Goal: Task Accomplishment & Management: Complete application form

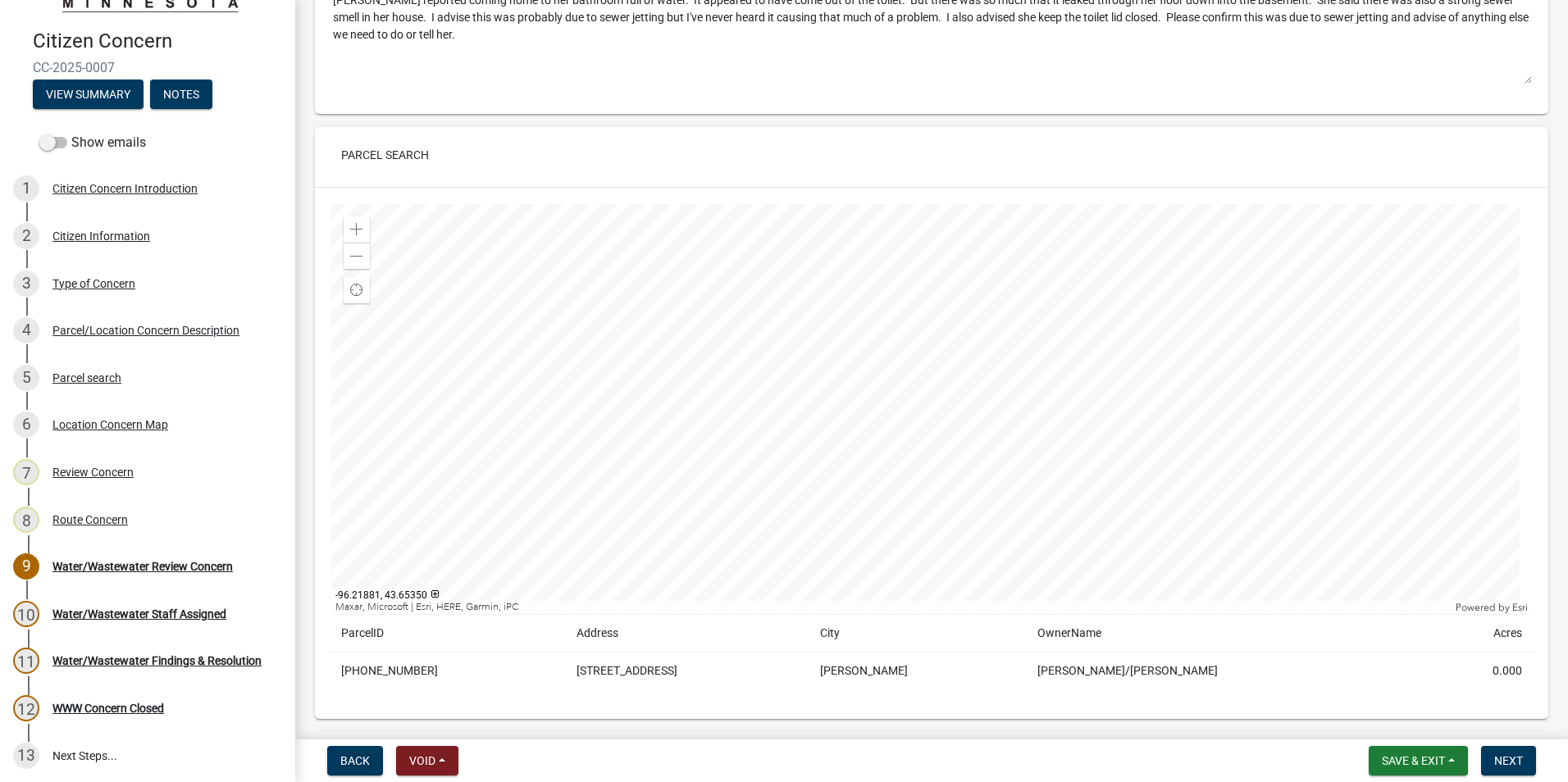
scroll to position [1640, 0]
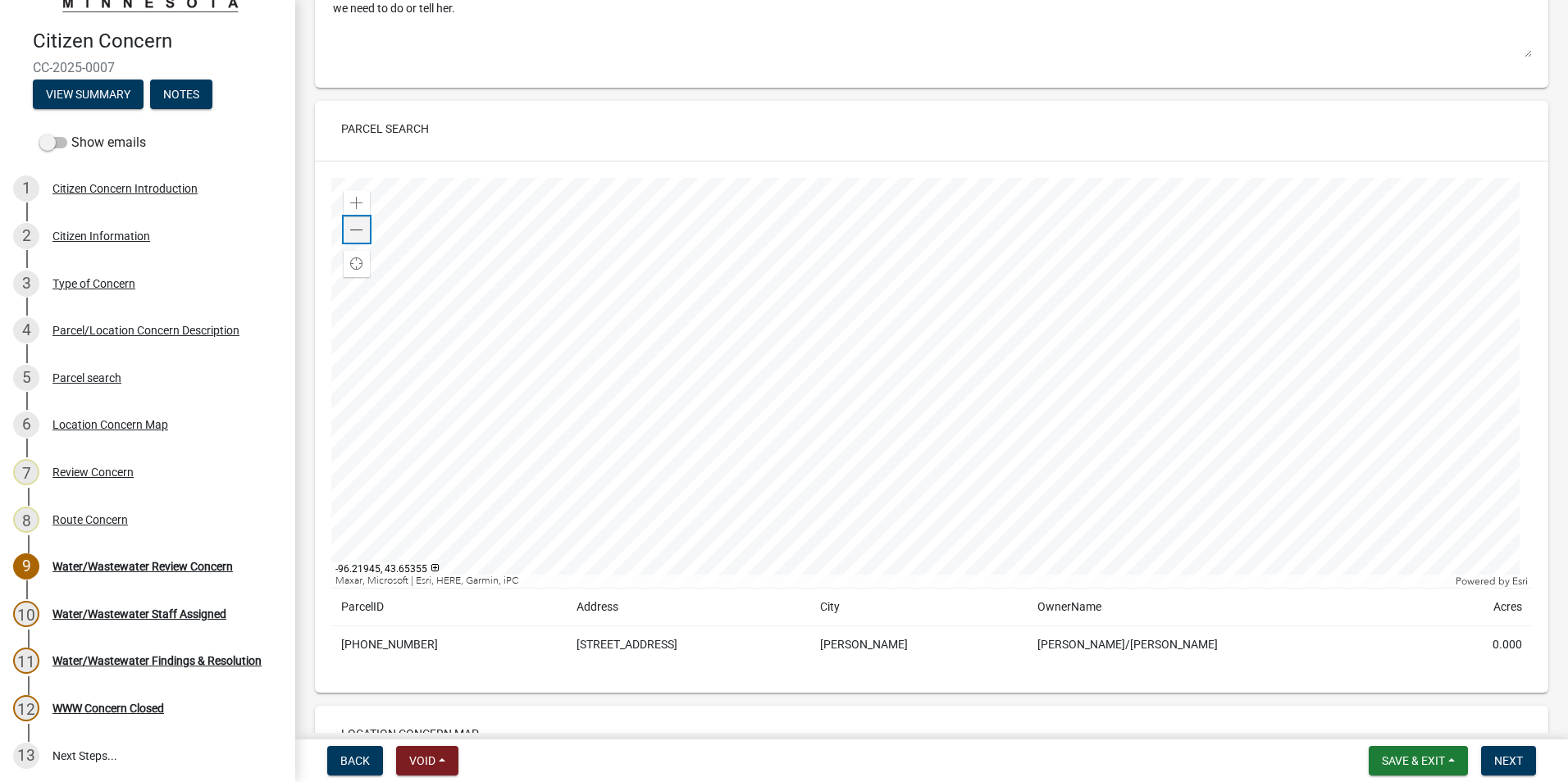
click at [361, 227] on span at bounding box center [356, 229] width 13 height 13
click at [362, 202] on span at bounding box center [356, 203] width 13 height 13
click at [362, 232] on span at bounding box center [356, 229] width 13 height 13
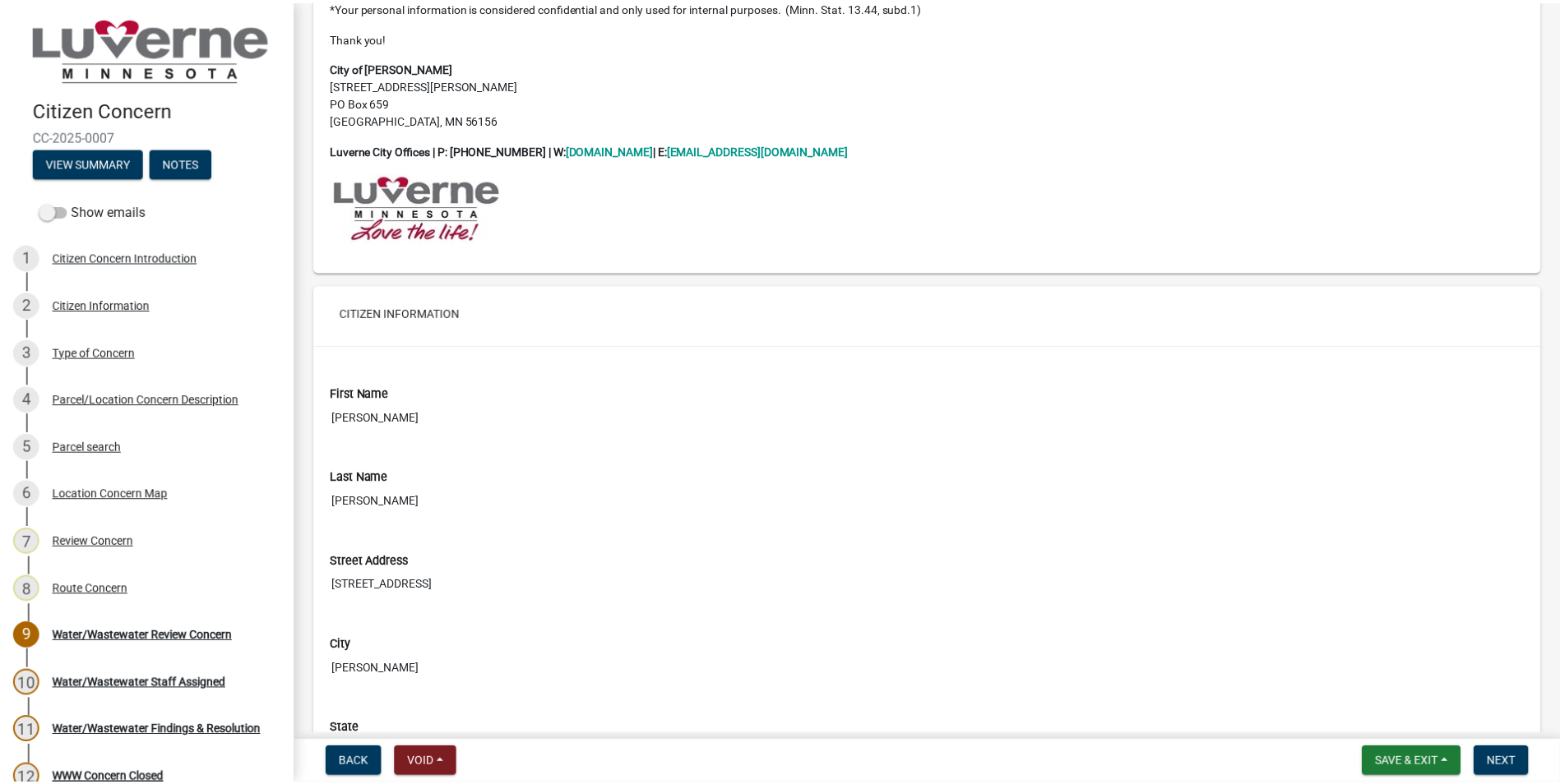
scroll to position [0, 0]
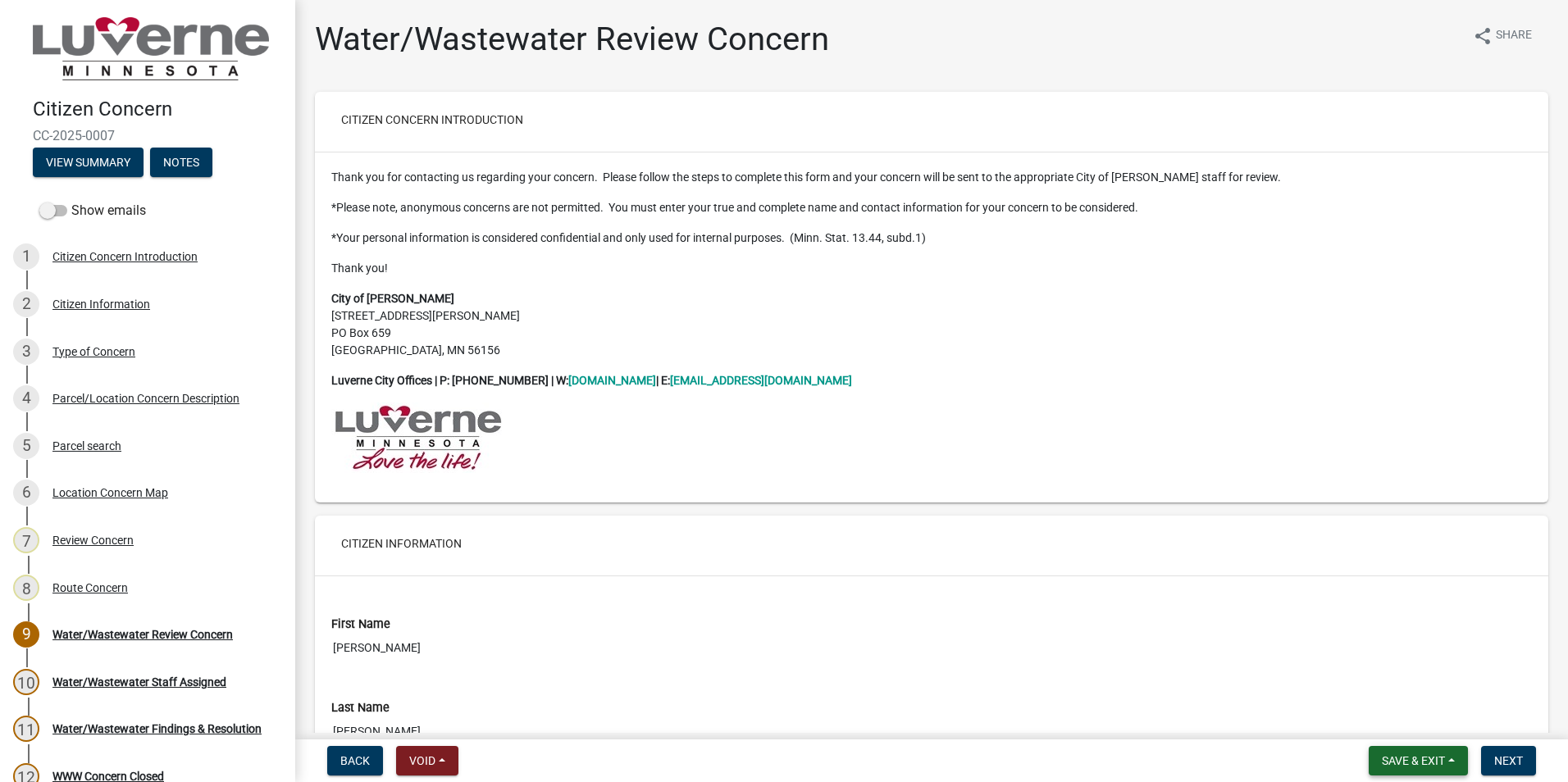
click at [1422, 761] on span "Save & Exit" at bounding box center [1413, 760] width 63 height 13
click at [1396, 714] on button "Save & Exit" at bounding box center [1402, 718] width 131 height 39
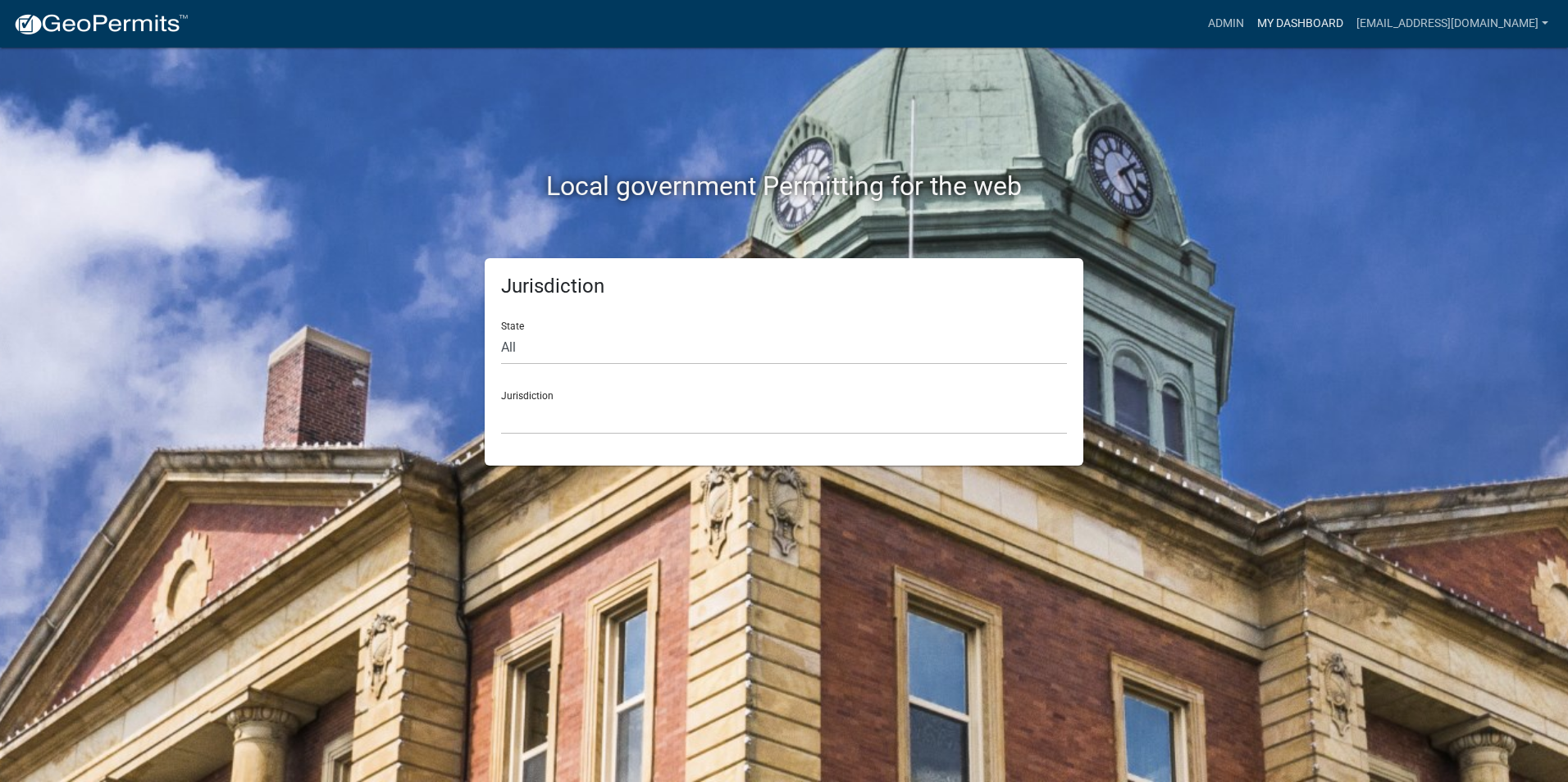
click at [1340, 23] on link "My Dashboard" at bounding box center [1300, 23] width 100 height 31
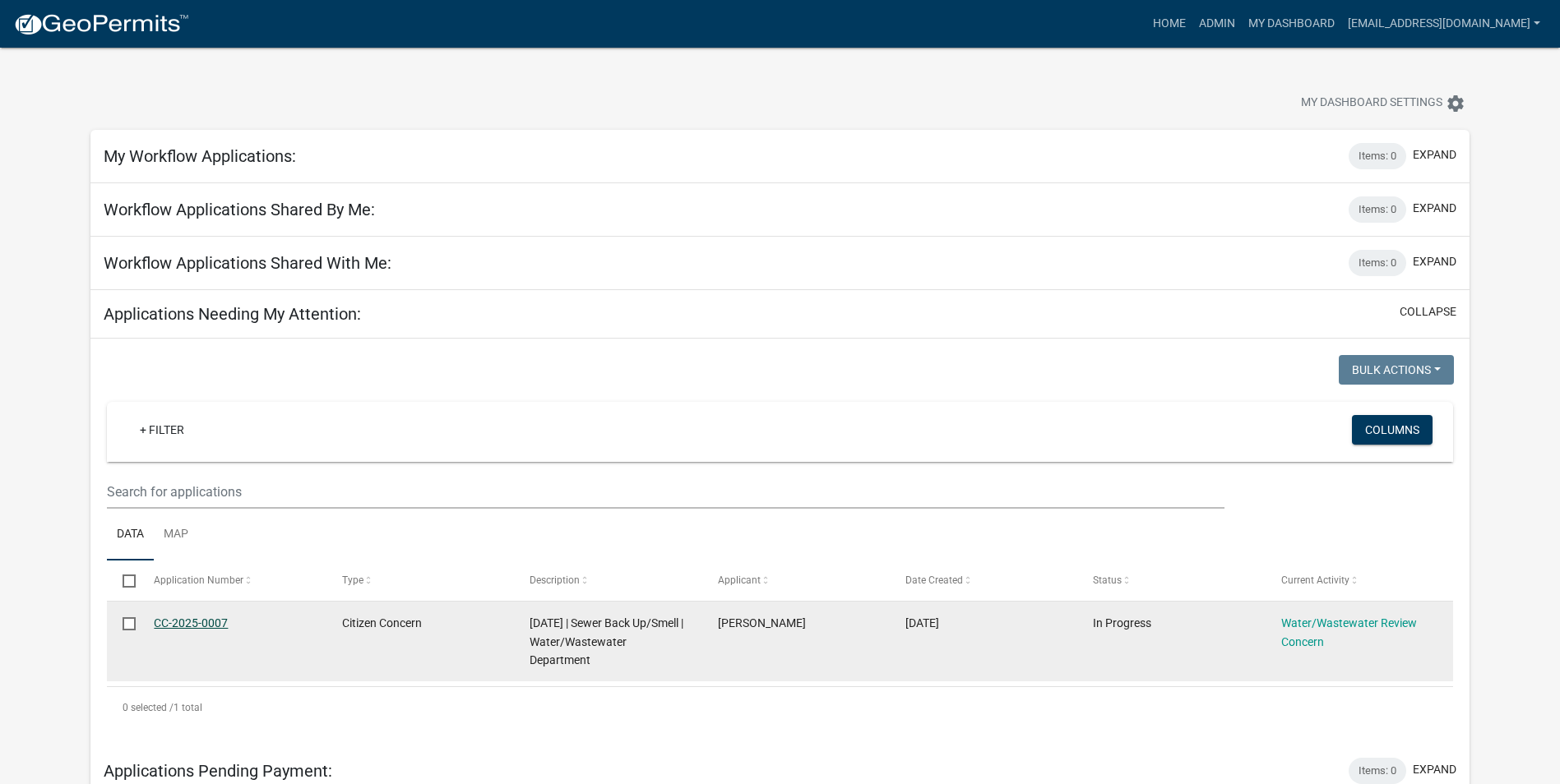
click at [211, 623] on link "CC-2025-0007" at bounding box center [190, 623] width 74 height 13
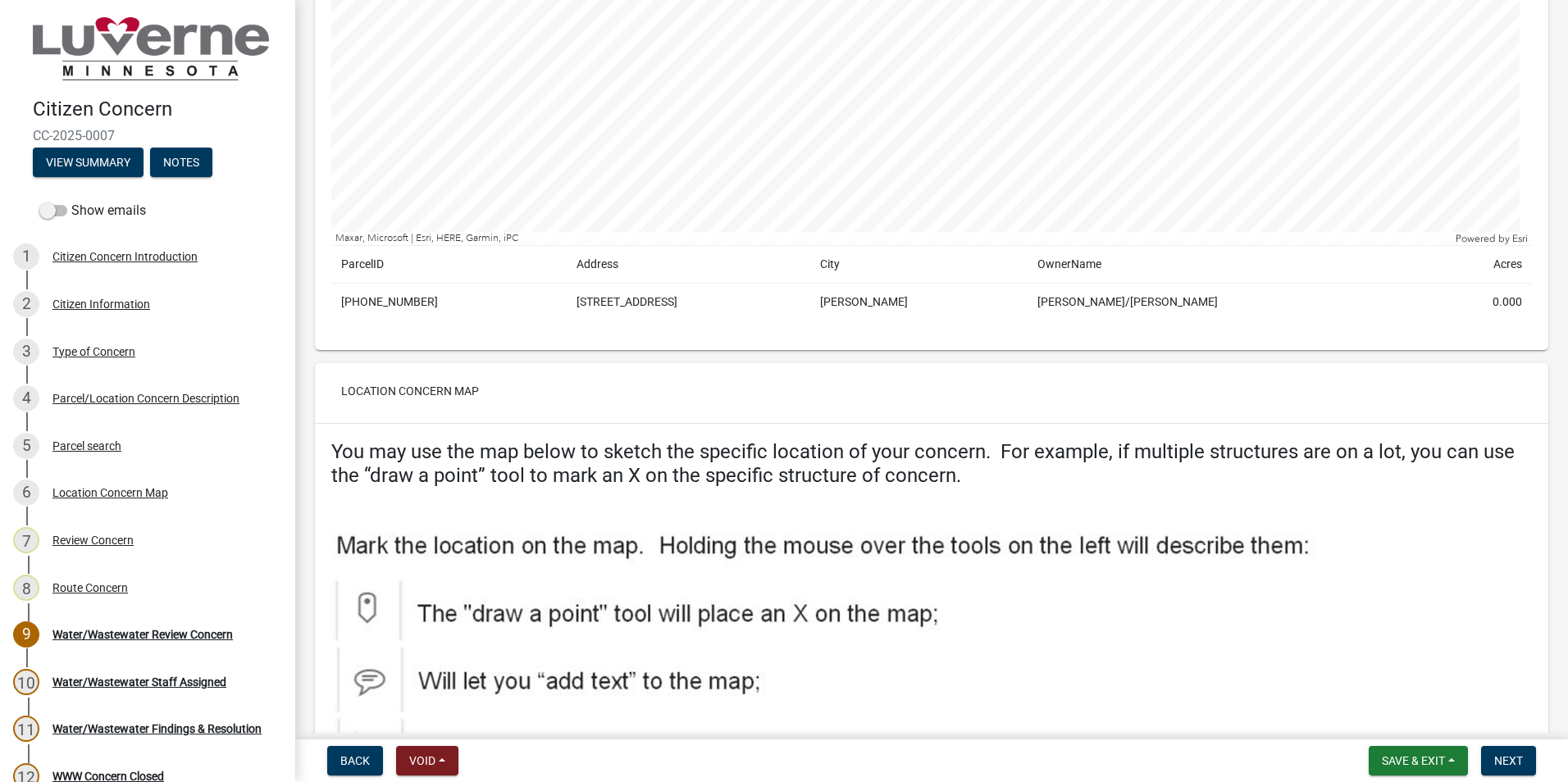
scroll to position [2214, 0]
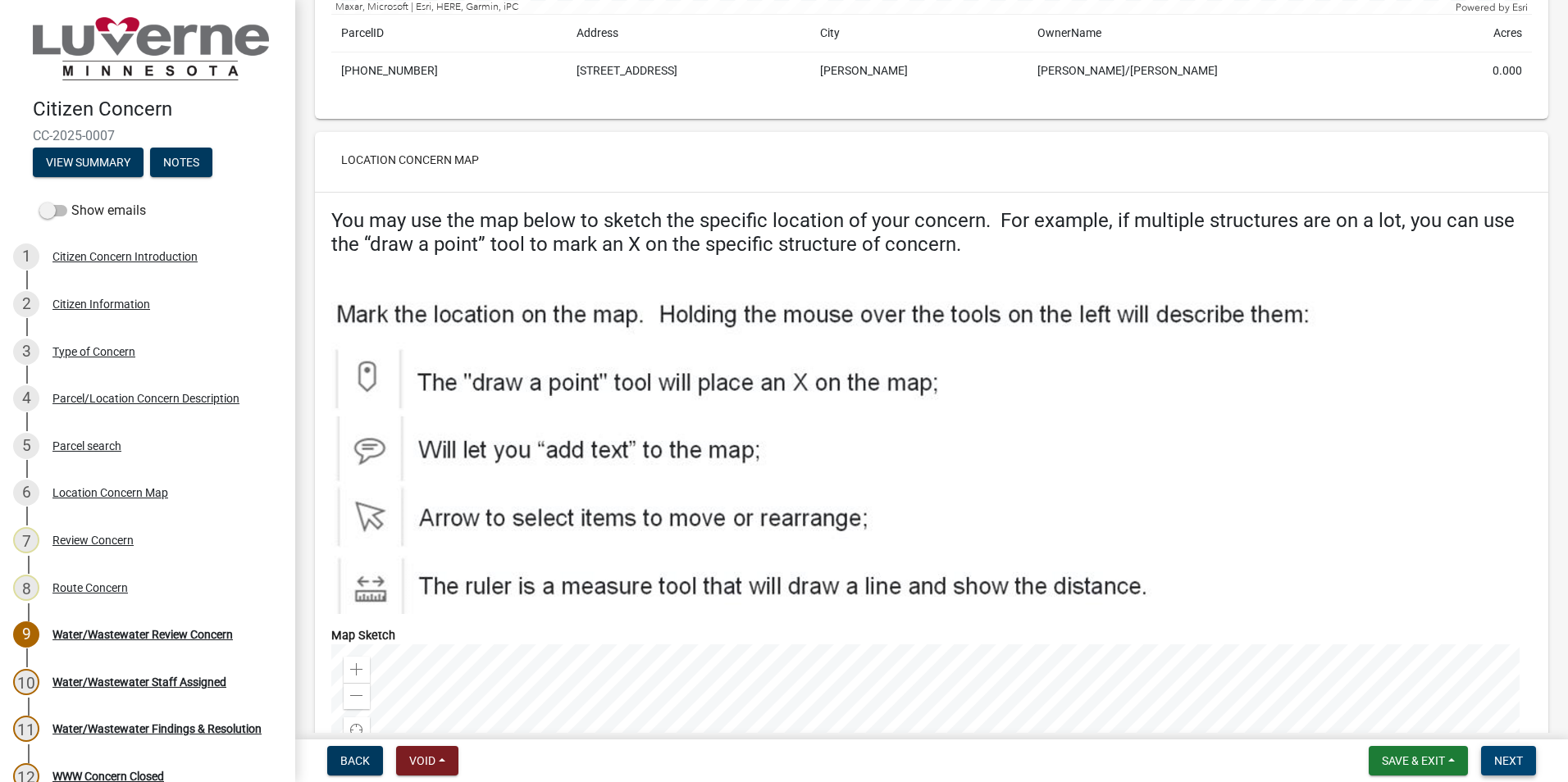
click at [1508, 762] on span "Next" at bounding box center [1508, 760] width 29 height 13
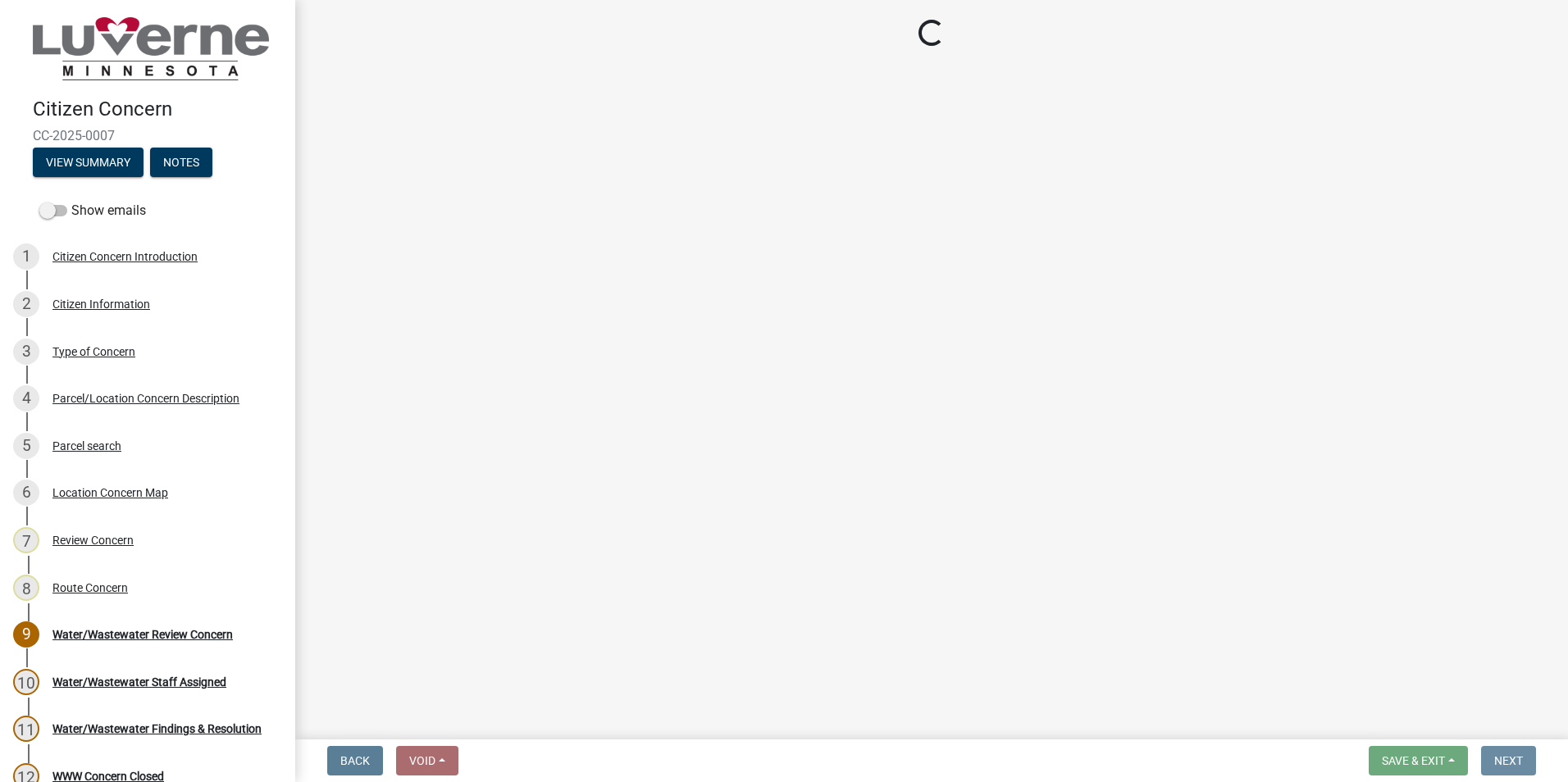
scroll to position [0, 0]
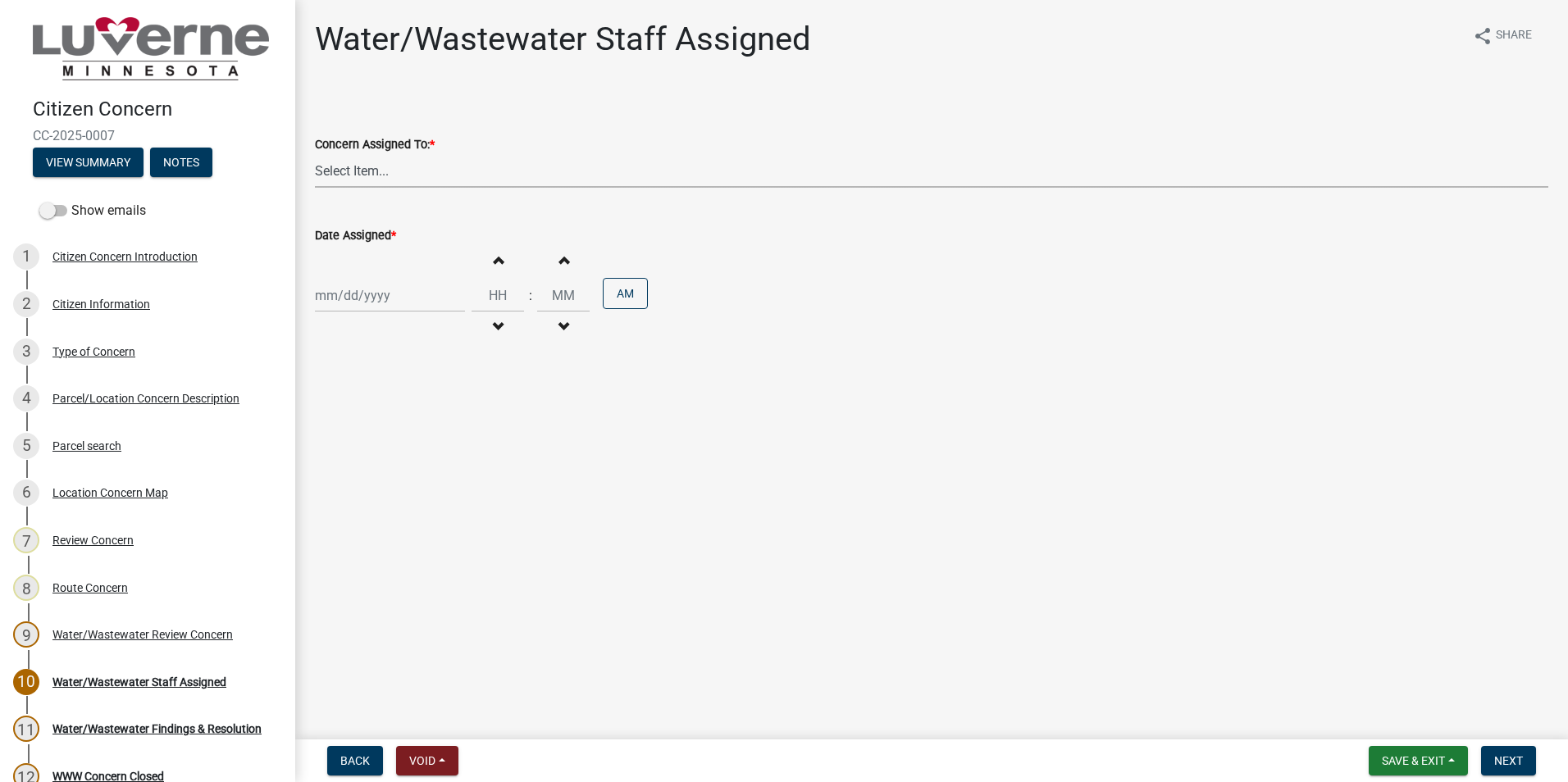
click at [359, 170] on select "Select Item... [PERSON_NAME] [PERSON_NAME] [PERSON_NAME] [PERSON_NAME] [PERSON_…" at bounding box center [932, 171] width 1234 height 34
click at [315, 154] on select "Select Item... [PERSON_NAME] [PERSON_NAME] [PERSON_NAME] [PERSON_NAME] [PERSON_…" at bounding box center [932, 171] width 1234 height 34
select select "e303068c-740b-41e4-aaae-bdda7544345b"
click at [346, 301] on div at bounding box center [390, 295] width 150 height 34
select select "10"
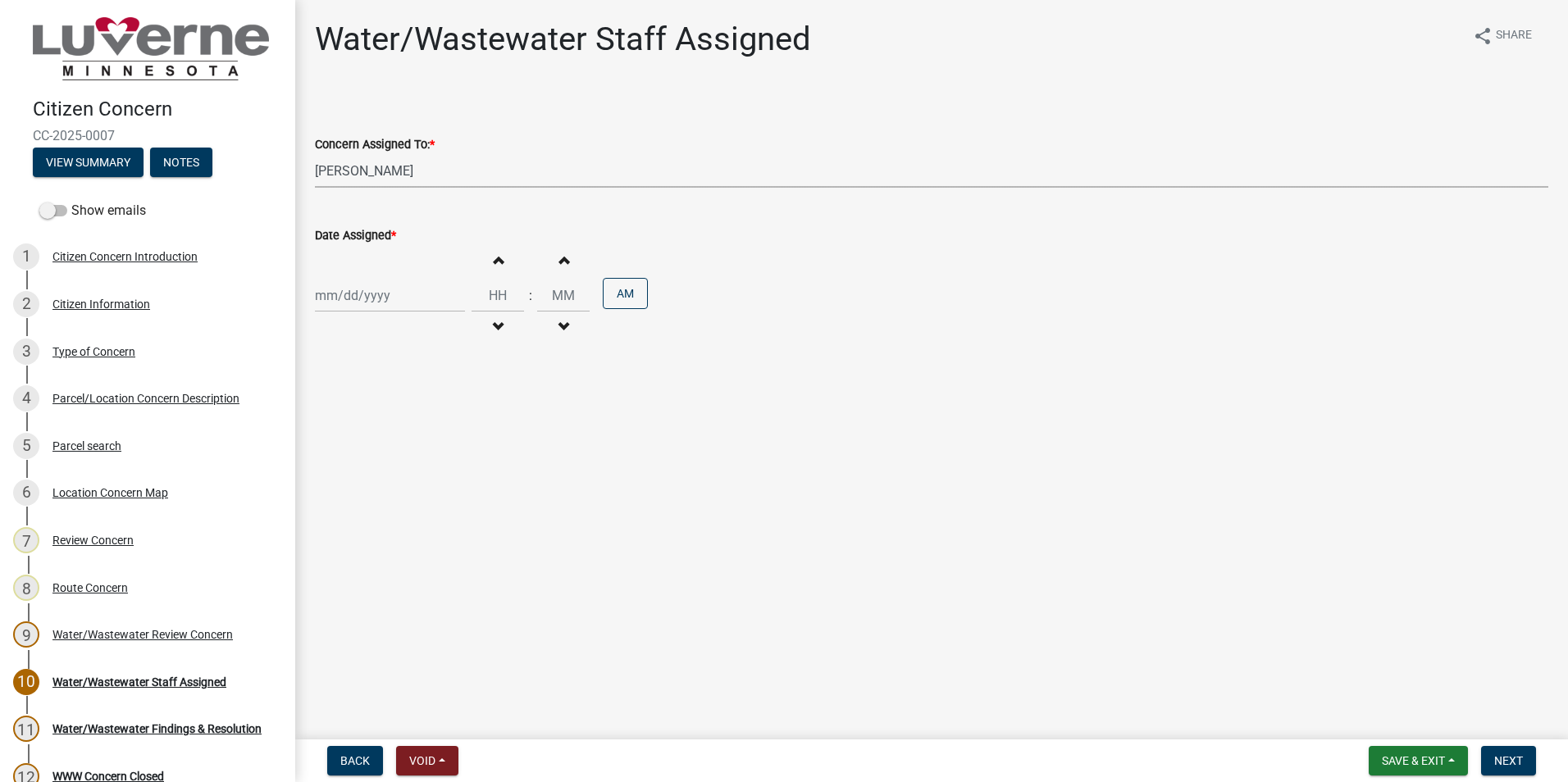
select select "2025"
click at [334, 433] on div "13" at bounding box center [331, 436] width 26 height 26
type input "[DATE]"
click at [496, 299] on input "Hours" at bounding box center [497, 295] width 53 height 34
type input "02"
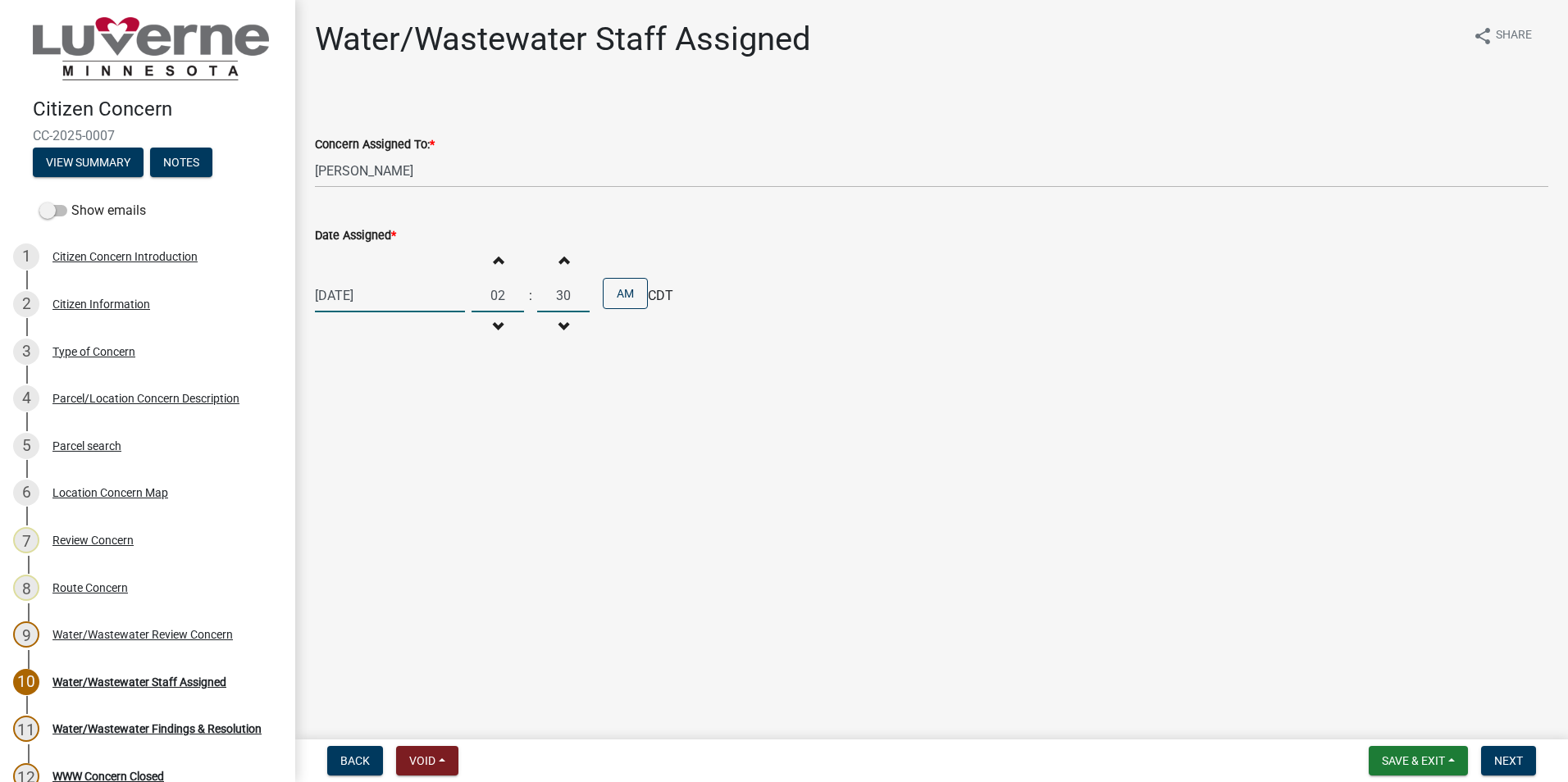
type input "30"
click at [631, 298] on button "AM" at bounding box center [625, 294] width 45 height 31
click at [1506, 761] on span "Next" at bounding box center [1508, 760] width 29 height 13
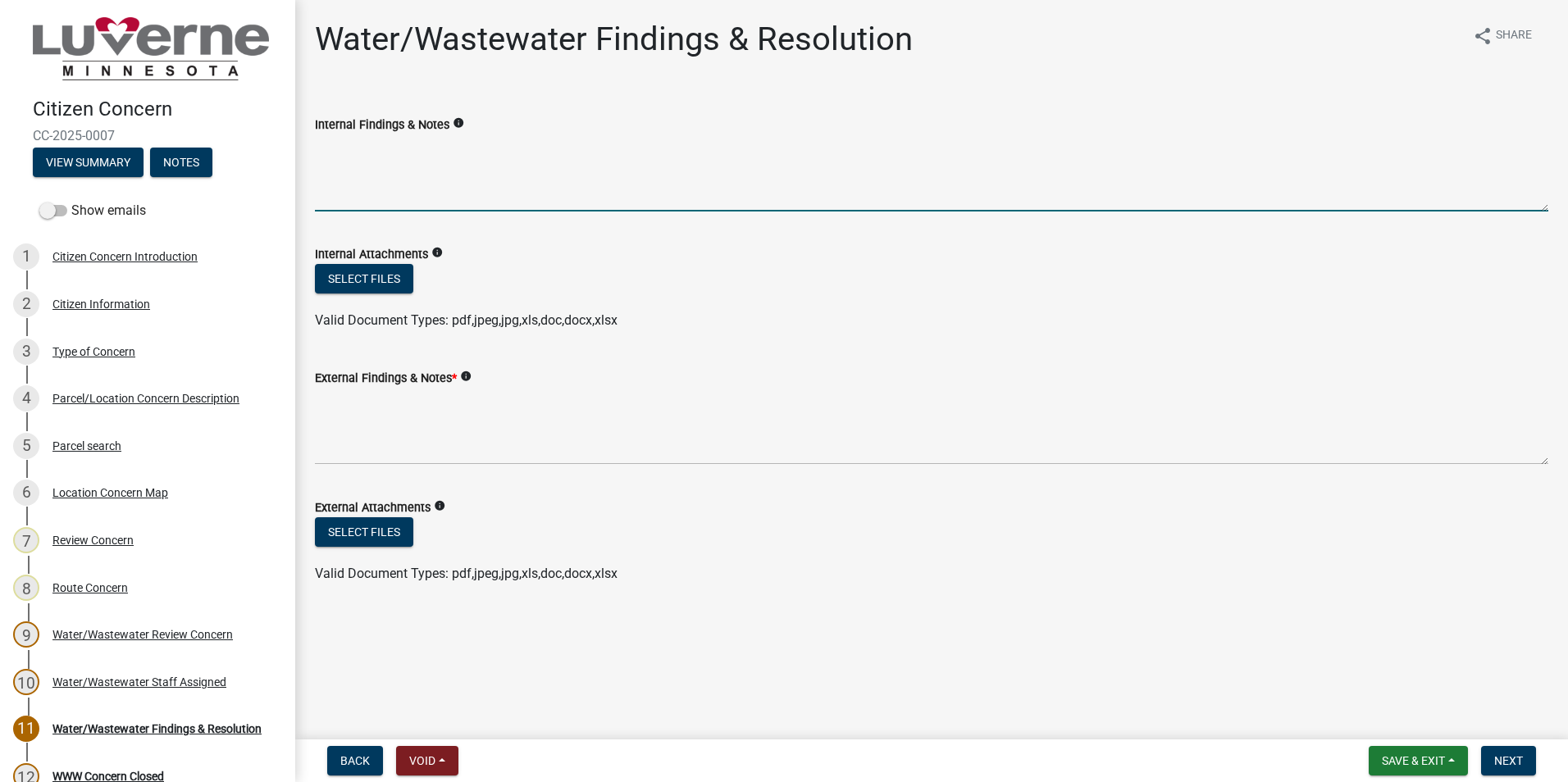
click at [382, 179] on textarea "Internal Findings & Notes" at bounding box center [932, 172] width 1234 height 77
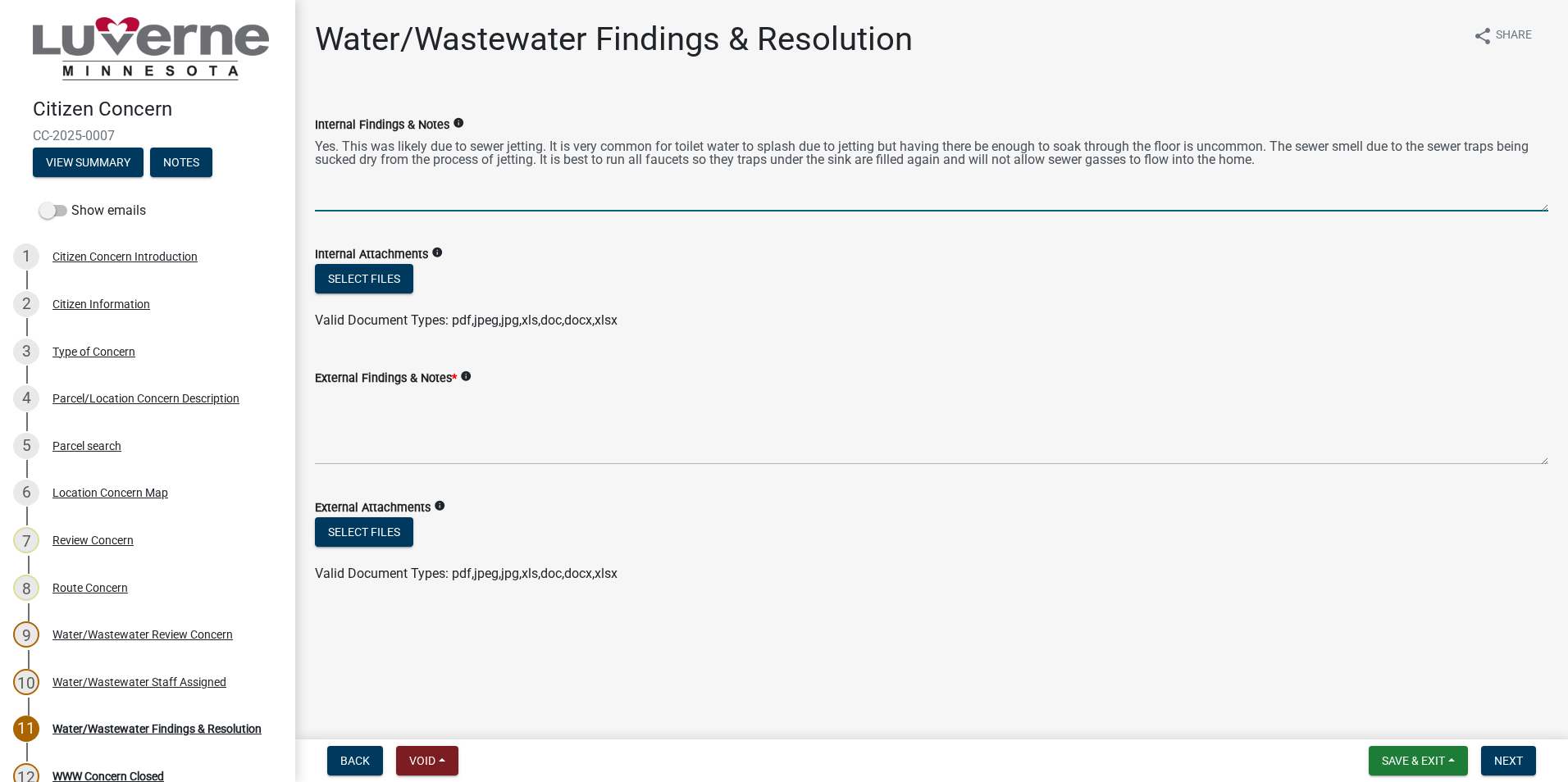
click at [1377, 145] on textarea "Yes. This was likely due to sewer jetting. It is very common for toilet water t…" at bounding box center [932, 172] width 1234 height 77
click at [770, 162] on textarea "Yes. This was likely due to sewer jetting. It is very common for toilet water t…" at bounding box center [932, 172] width 1234 height 77
click at [786, 166] on textarea "Yes. This was likely due to sewer jetting. It is very common for toilet water t…" at bounding box center [932, 172] width 1234 height 77
click at [1303, 161] on textarea "Yes. This was likely due to sewer jetting. It is very common for toilet water t…" at bounding box center [932, 172] width 1234 height 77
type textarea "Yes. This was likely due to sewer jetting. It is very common for toilet water t…"
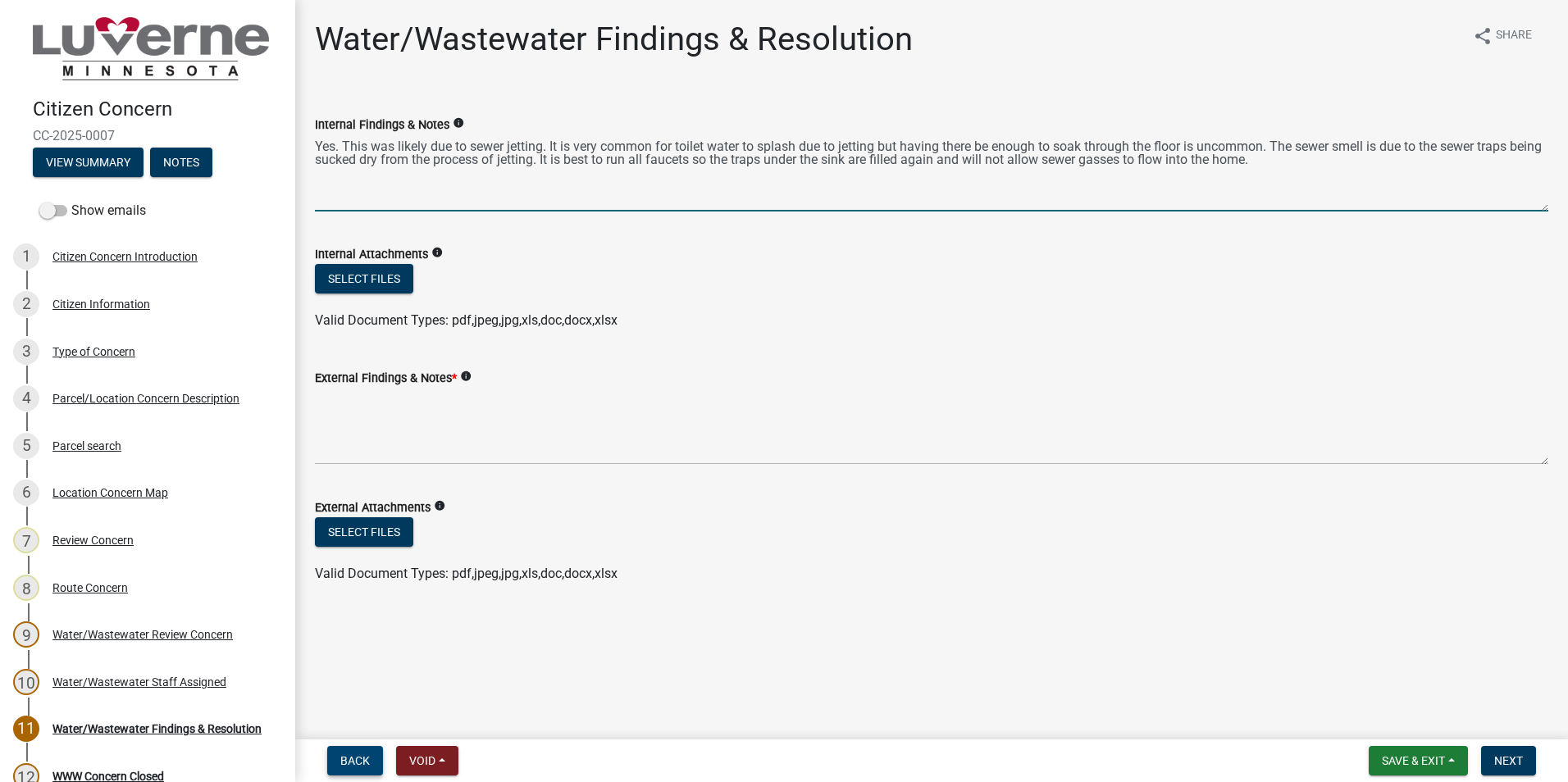
click at [334, 759] on button "Back" at bounding box center [355, 761] width 55 height 29
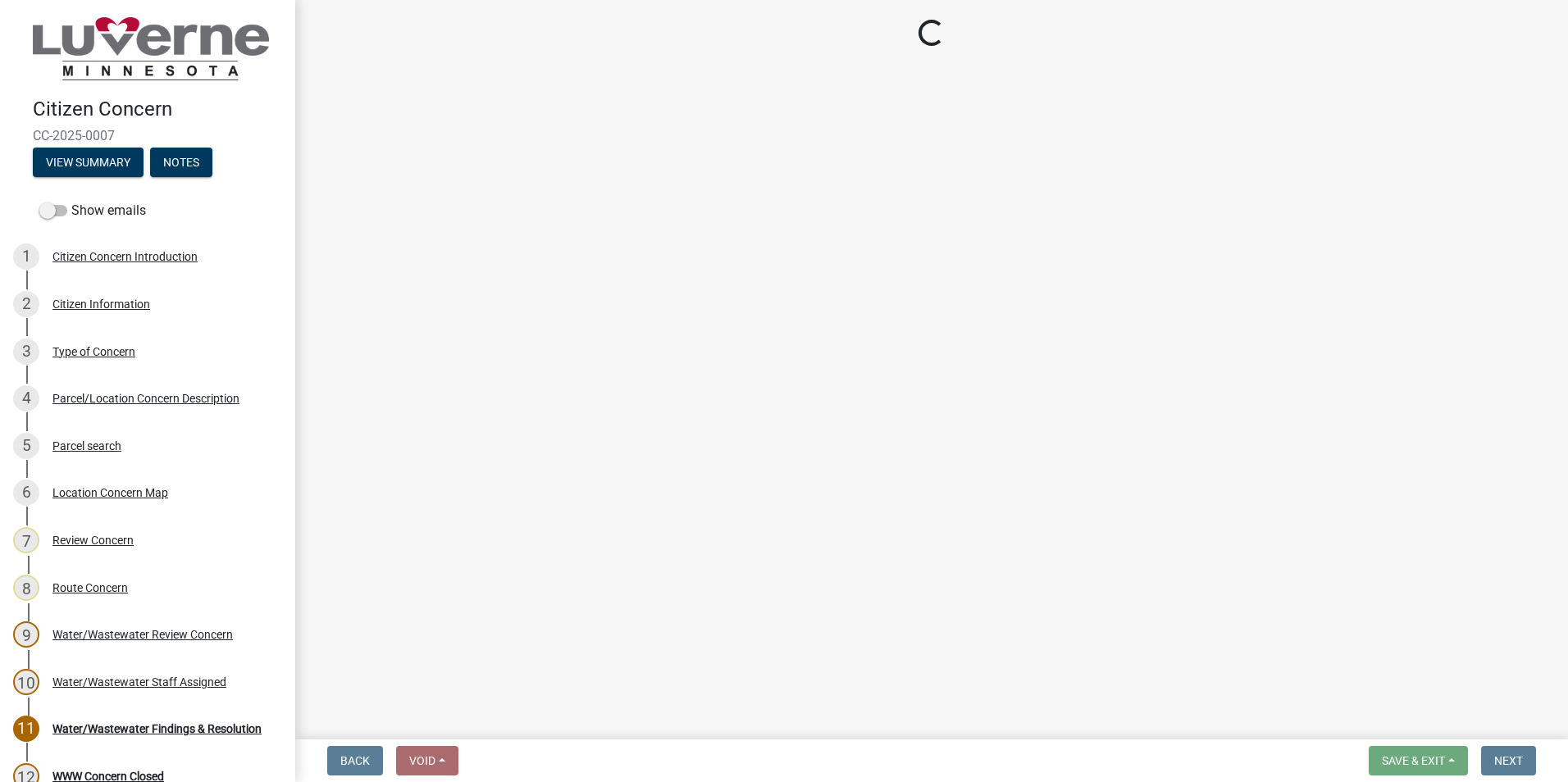
select select "e303068c-740b-41e4-aaae-bdda7544345b"
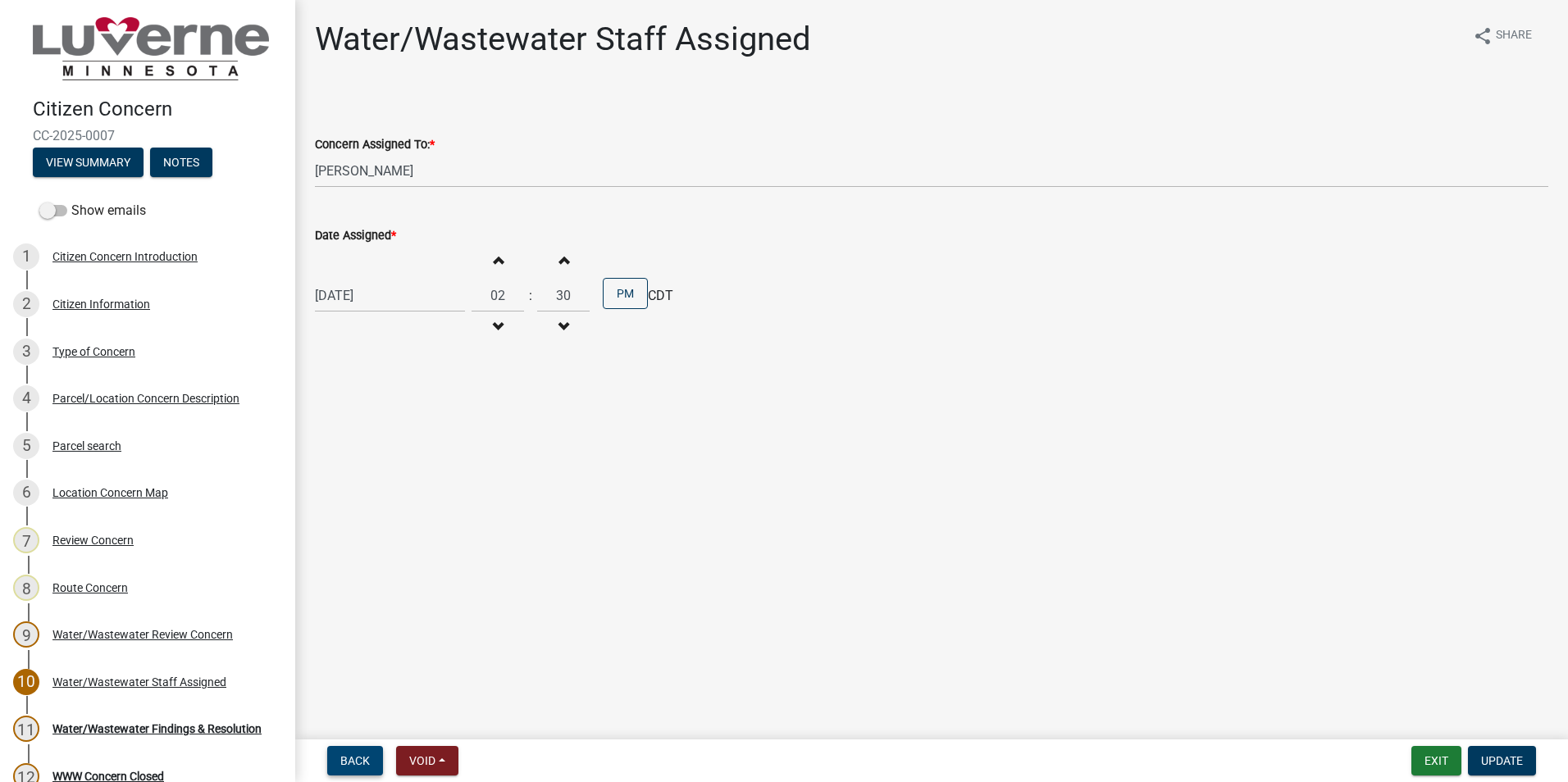
click at [349, 766] on span "Back" at bounding box center [355, 760] width 29 height 13
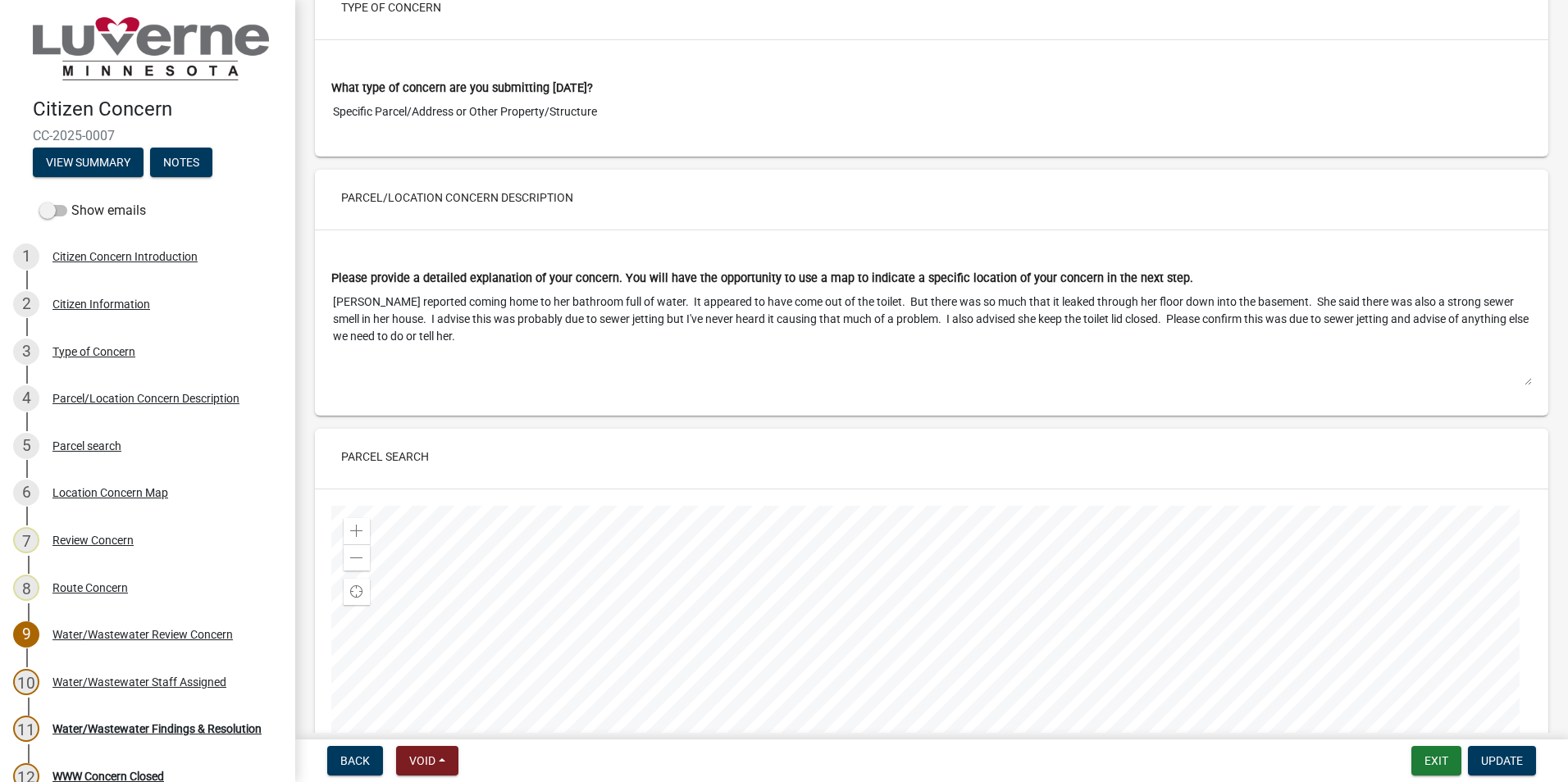
scroll to position [1640, 0]
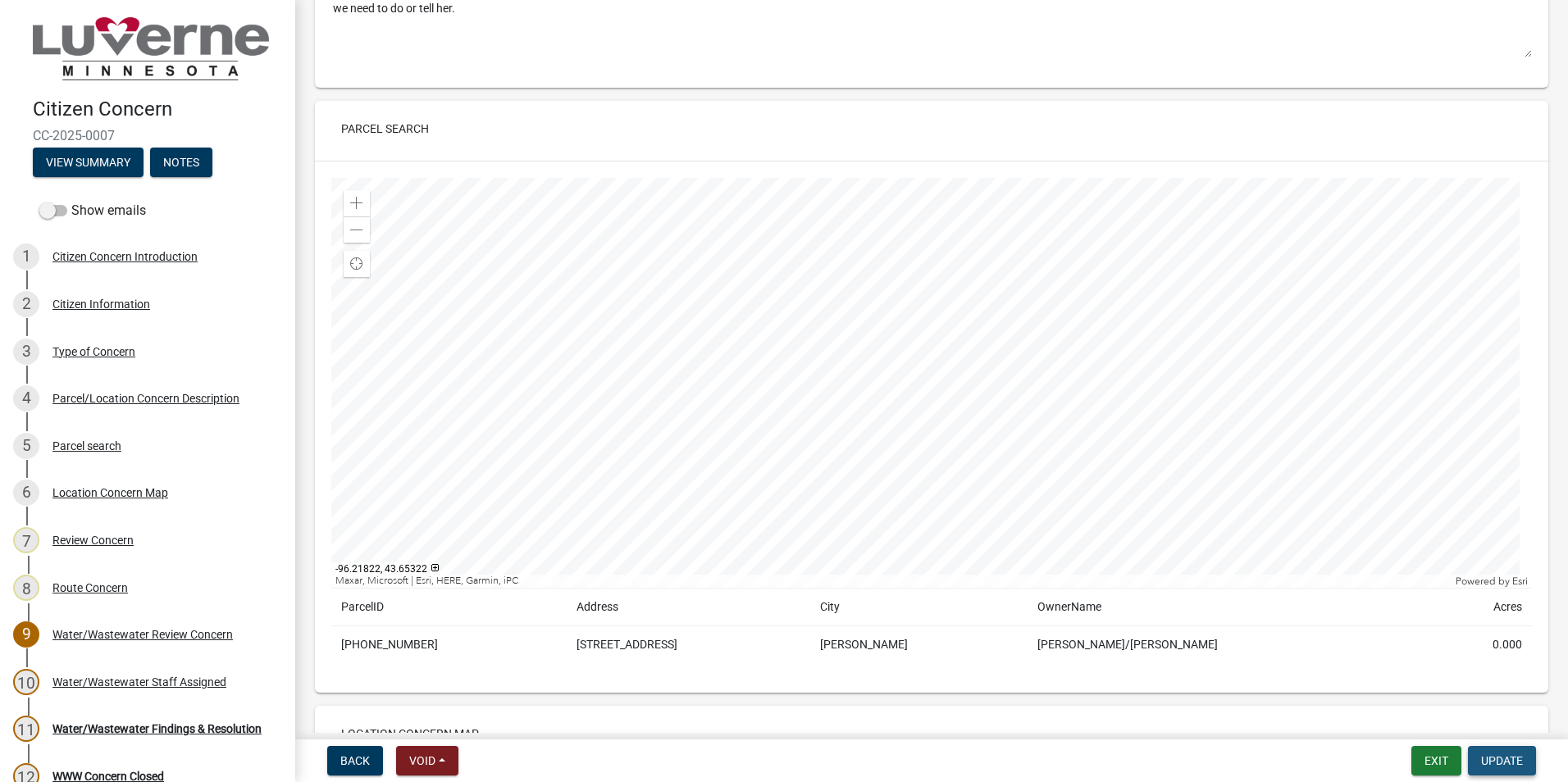
click at [1502, 765] on span "Update" at bounding box center [1502, 760] width 42 height 13
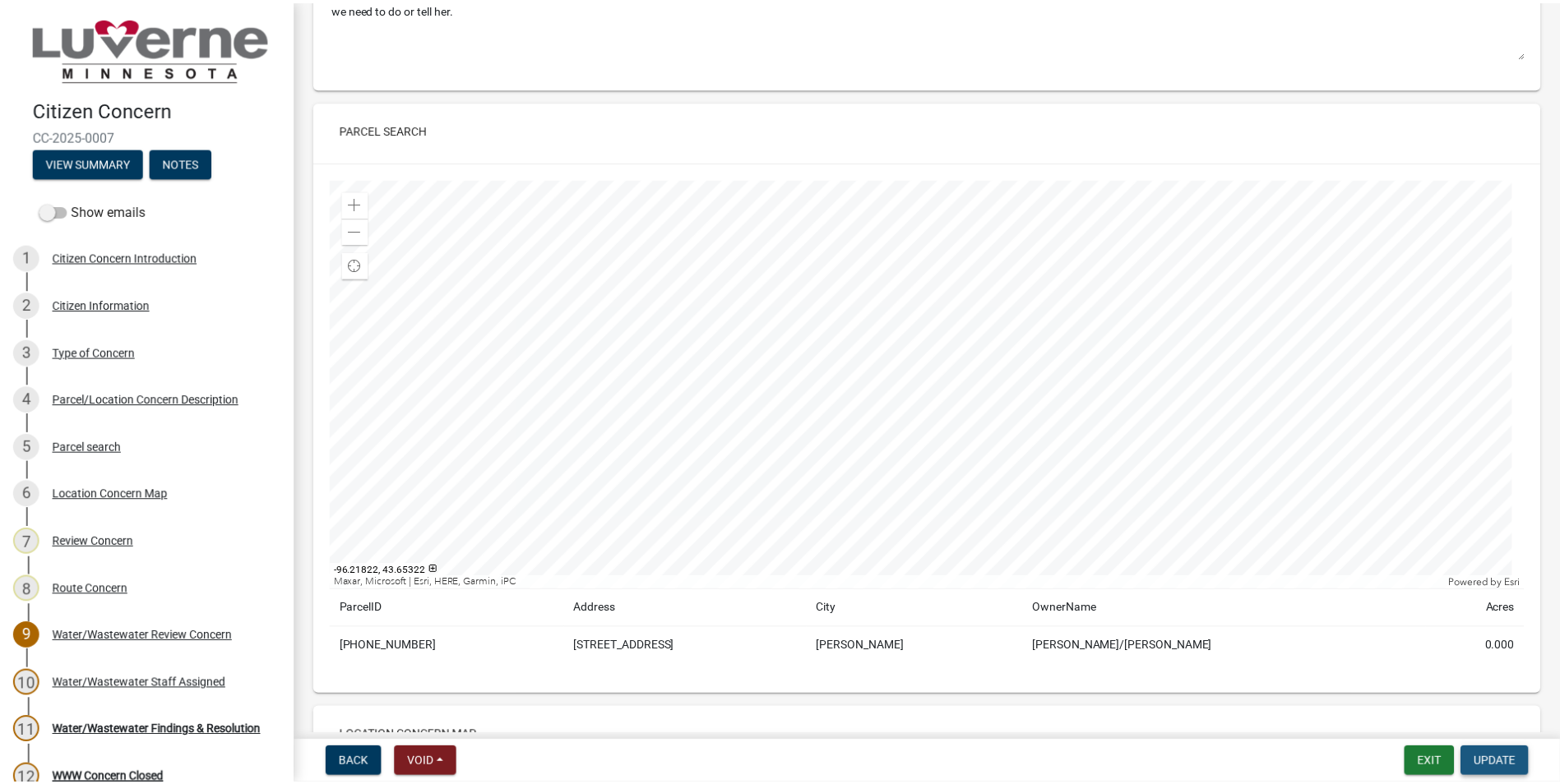
scroll to position [0, 0]
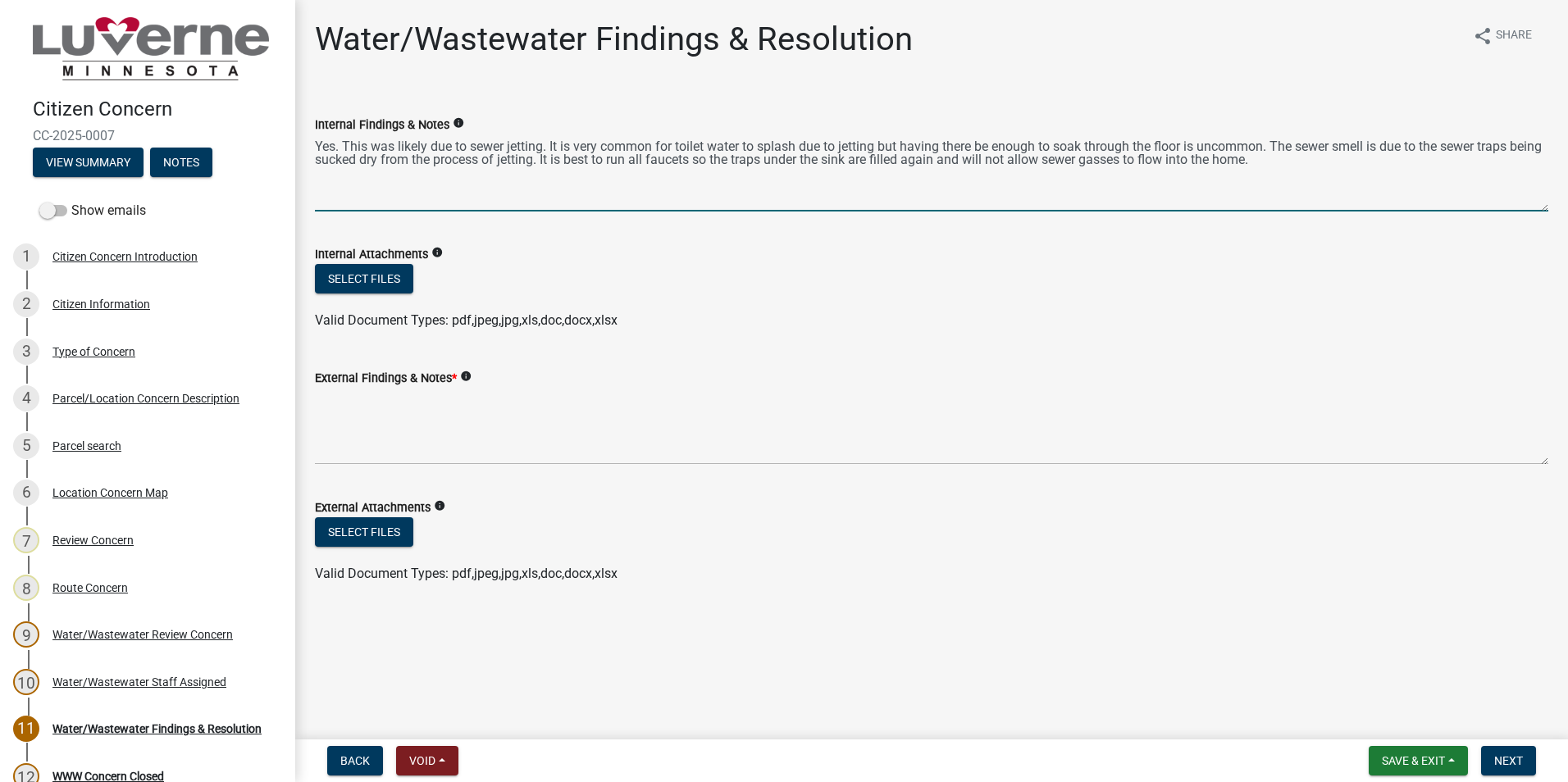
click at [1301, 160] on textarea "Yes. This was likely due to sewer jetting. It is very common for toilet water t…" at bounding box center [932, 172] width 1234 height 77
type textarea "Yes. This was likely due to sewer jetting. It is very common for toilet water t…"
click at [1523, 755] on span "Next" at bounding box center [1508, 760] width 29 height 13
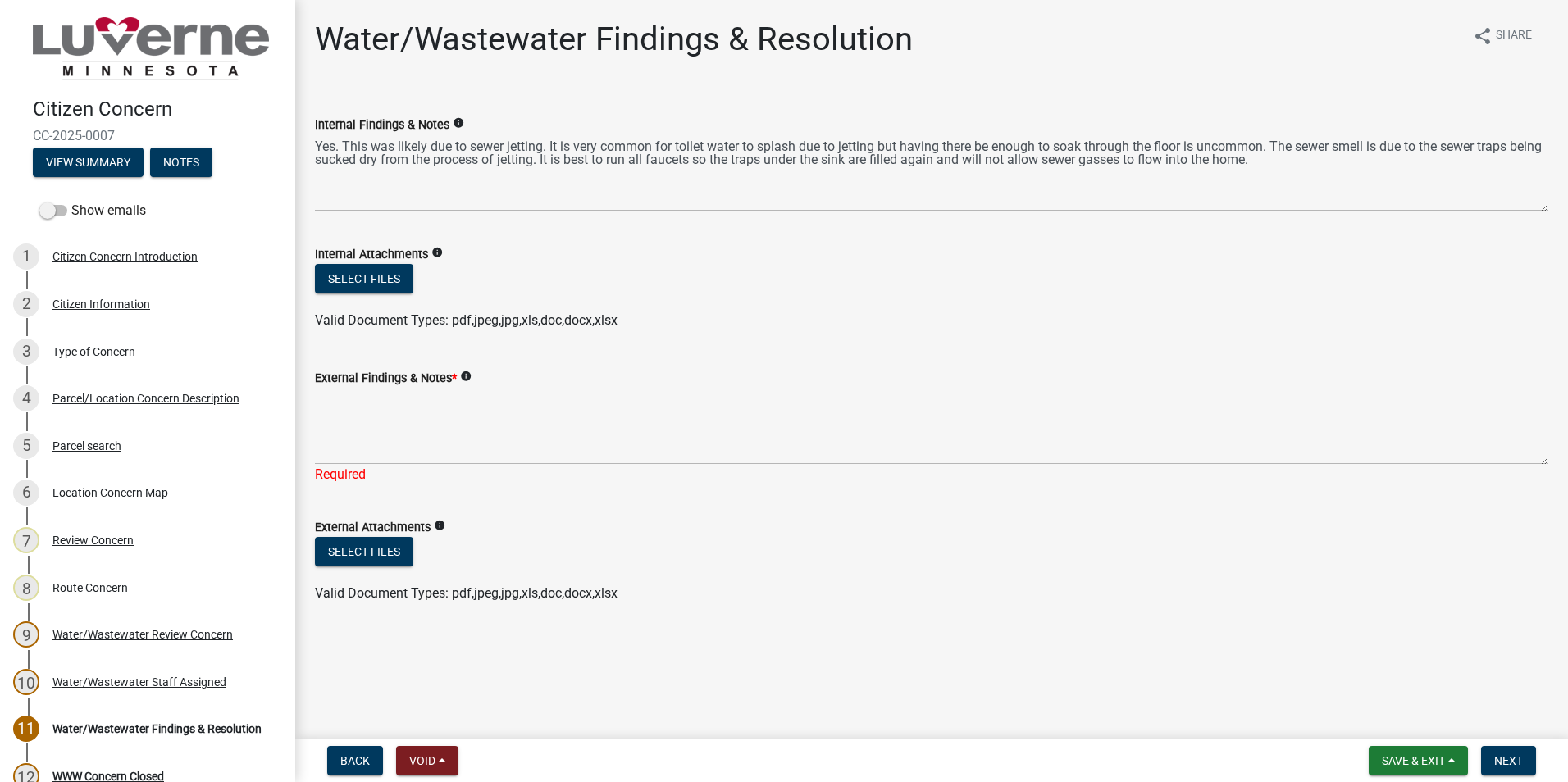
click at [337, 471] on div "Required" at bounding box center [932, 475] width 1234 height 20
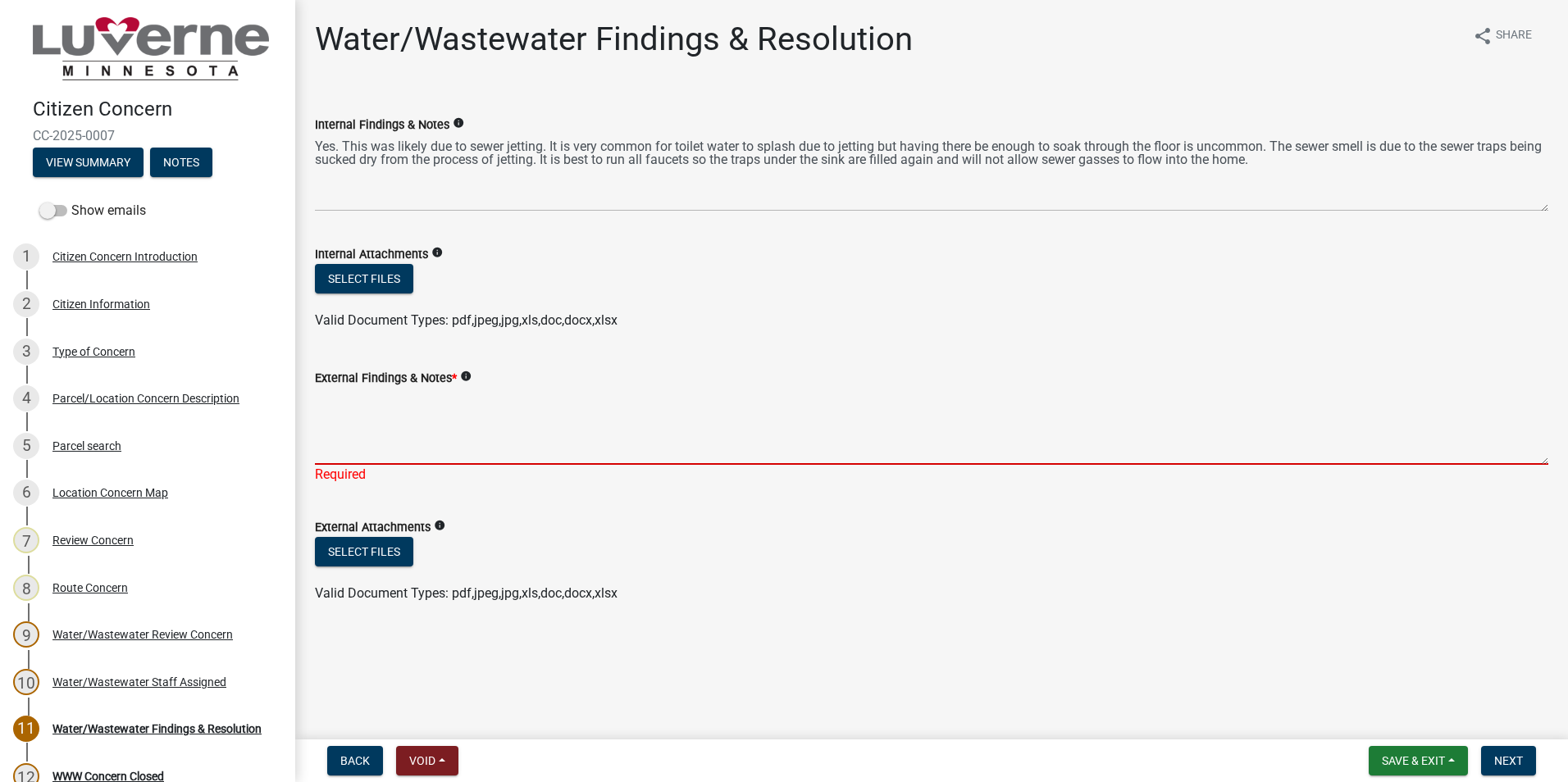
click at [335, 433] on textarea "External Findings & Notes *" at bounding box center [932, 426] width 1234 height 77
click at [334, 449] on textarea "External Findings & Notes *" at bounding box center [932, 426] width 1234 height 77
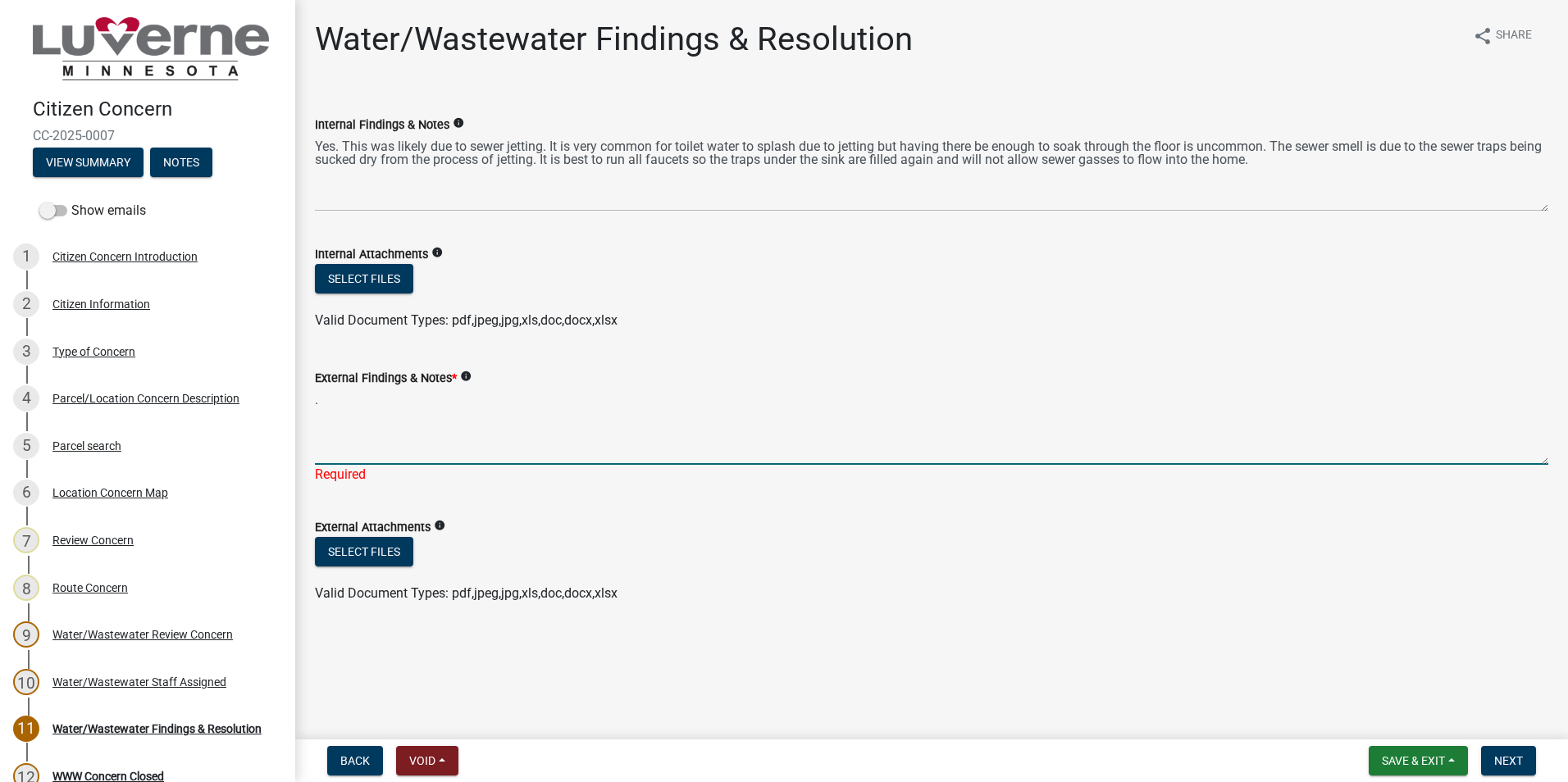
type textarea "."
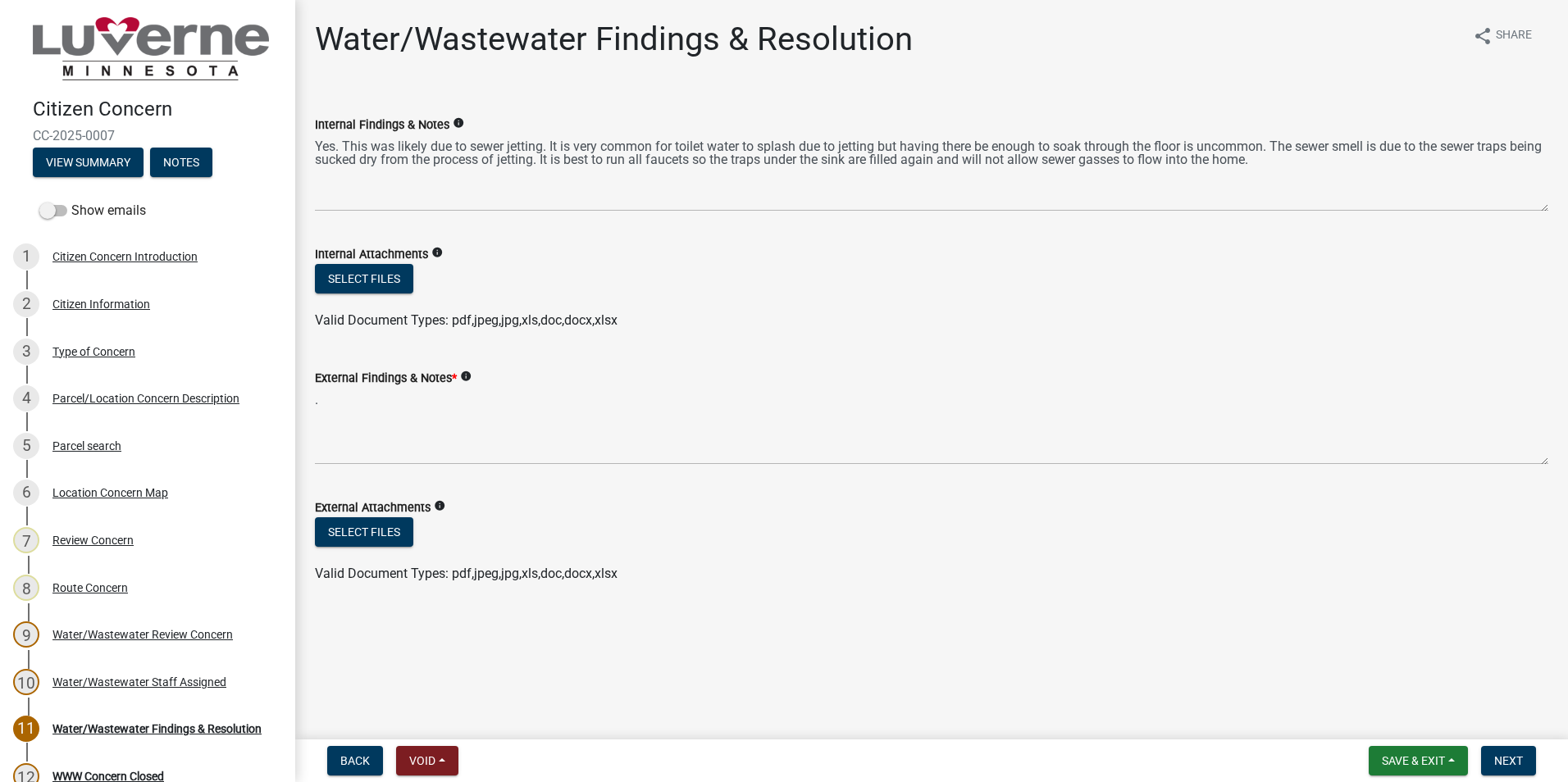
click at [467, 379] on icon "info" at bounding box center [465, 376] width 11 height 11
click at [411, 375] on label "External Findings & Notes *" at bounding box center [386, 378] width 142 height 11
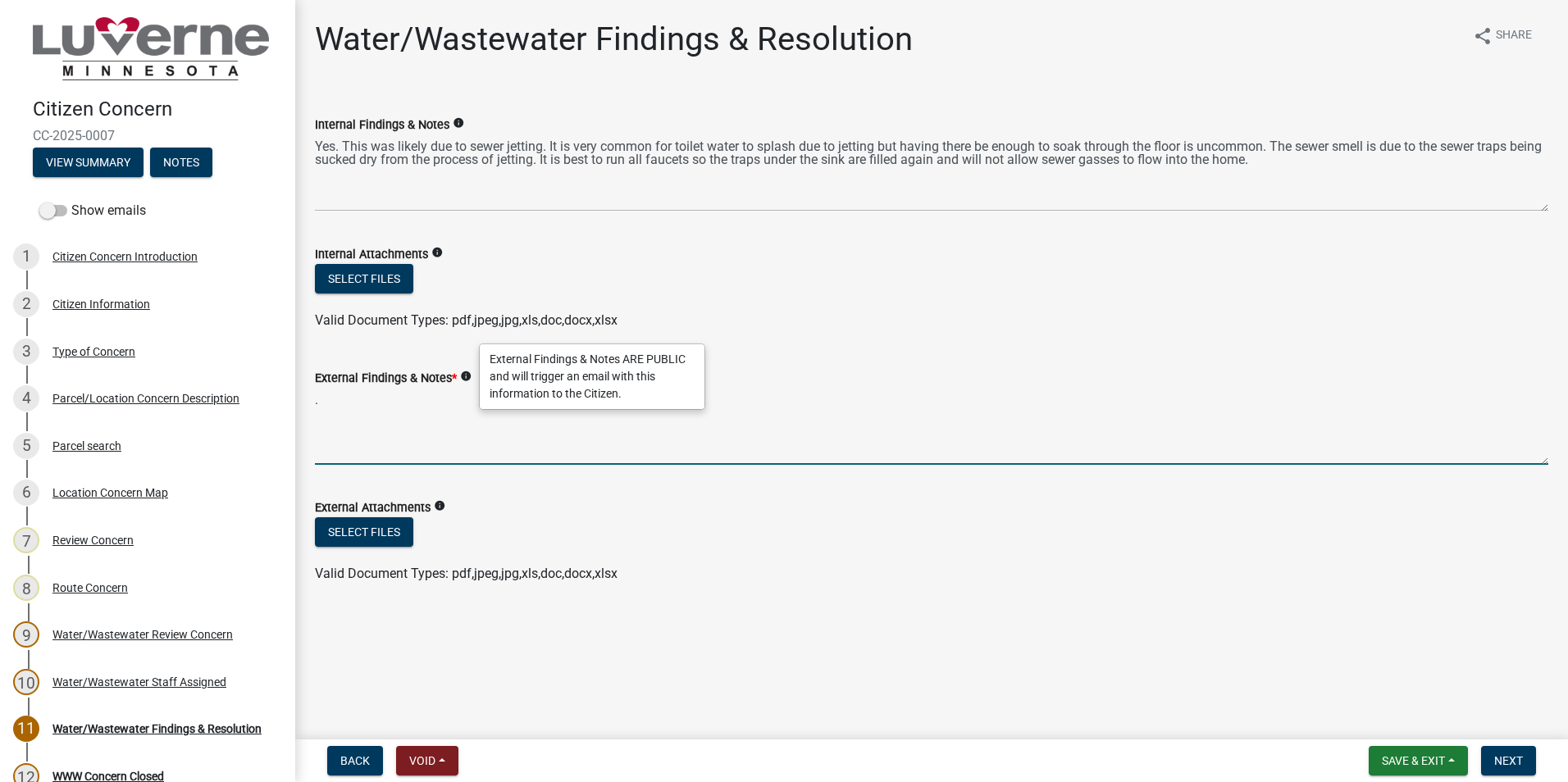
click at [411, 388] on textarea "." at bounding box center [932, 426] width 1234 height 77
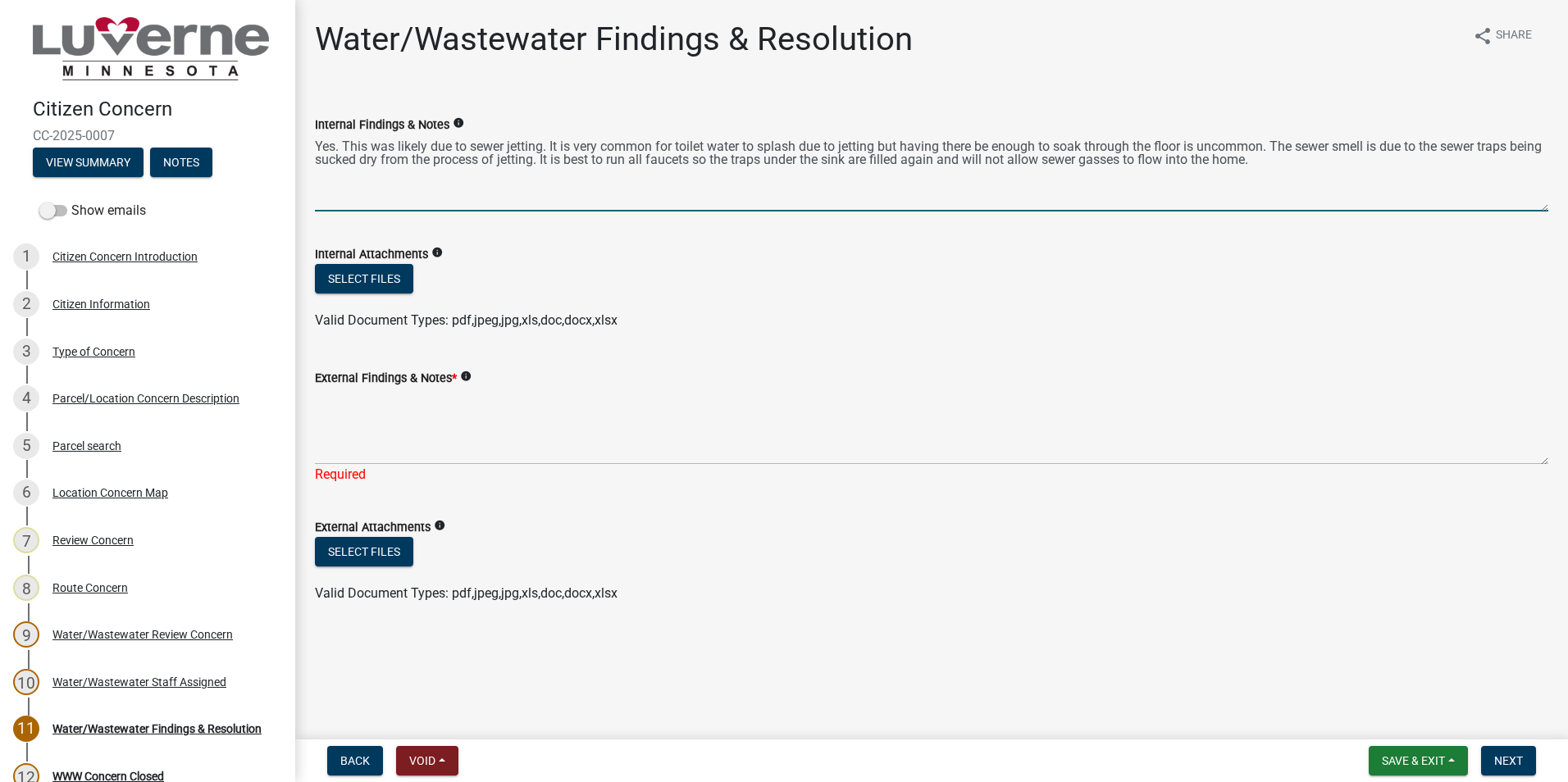
drag, startPoint x: 1294, startPoint y: 164, endPoint x: 314, endPoint y: 146, distance: 980.2
click at [314, 146] on div "Internal Findings & Notes info Yes. This was likely due to sewer jetting. It is…" at bounding box center [931, 152] width 1258 height 120
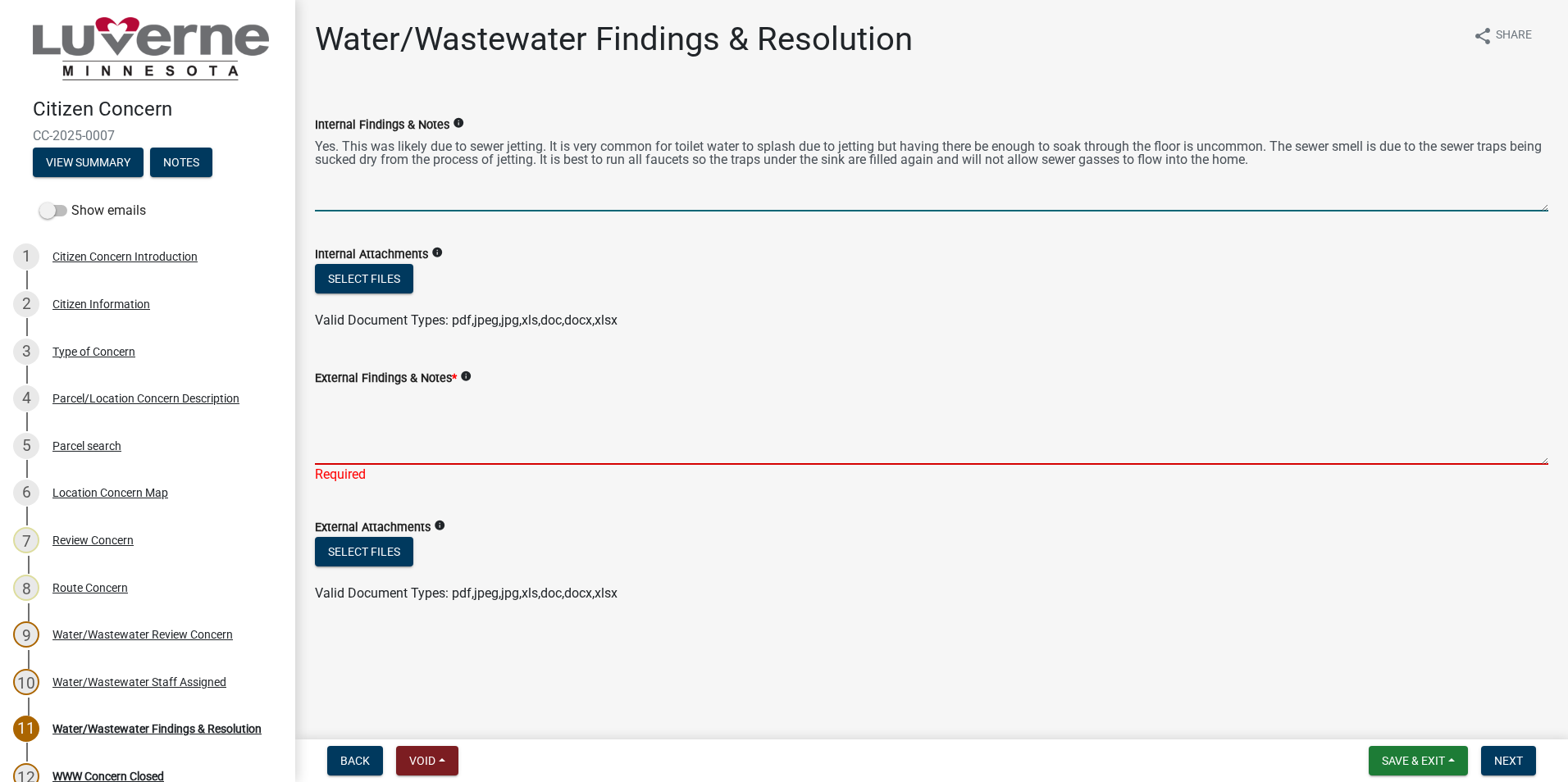
click at [365, 443] on textarea "External Findings & Notes *" at bounding box center [932, 426] width 1234 height 77
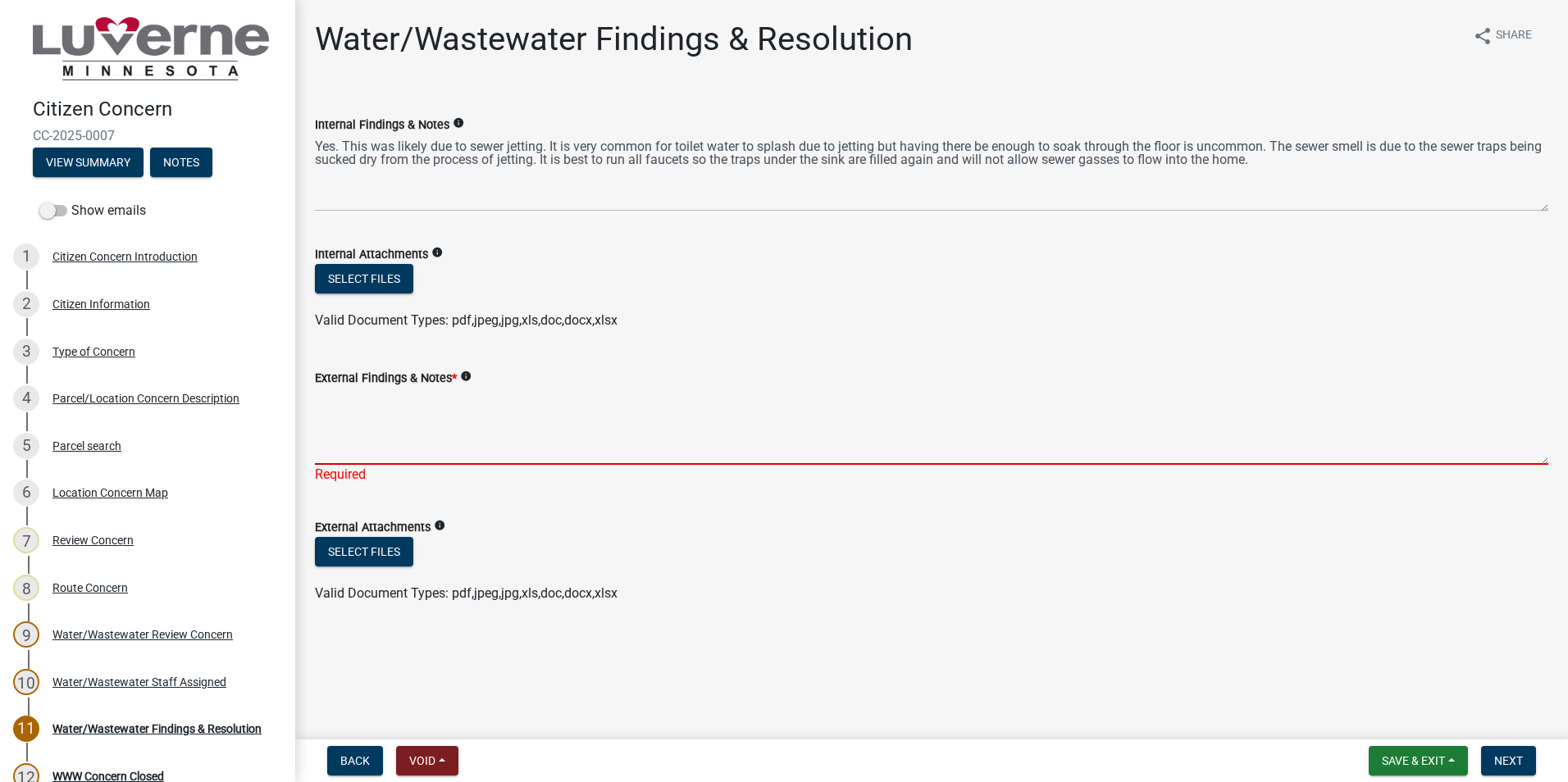
paste textarea "Yes. This was likely due to sewer jetting. It is very common for toilet water t…"
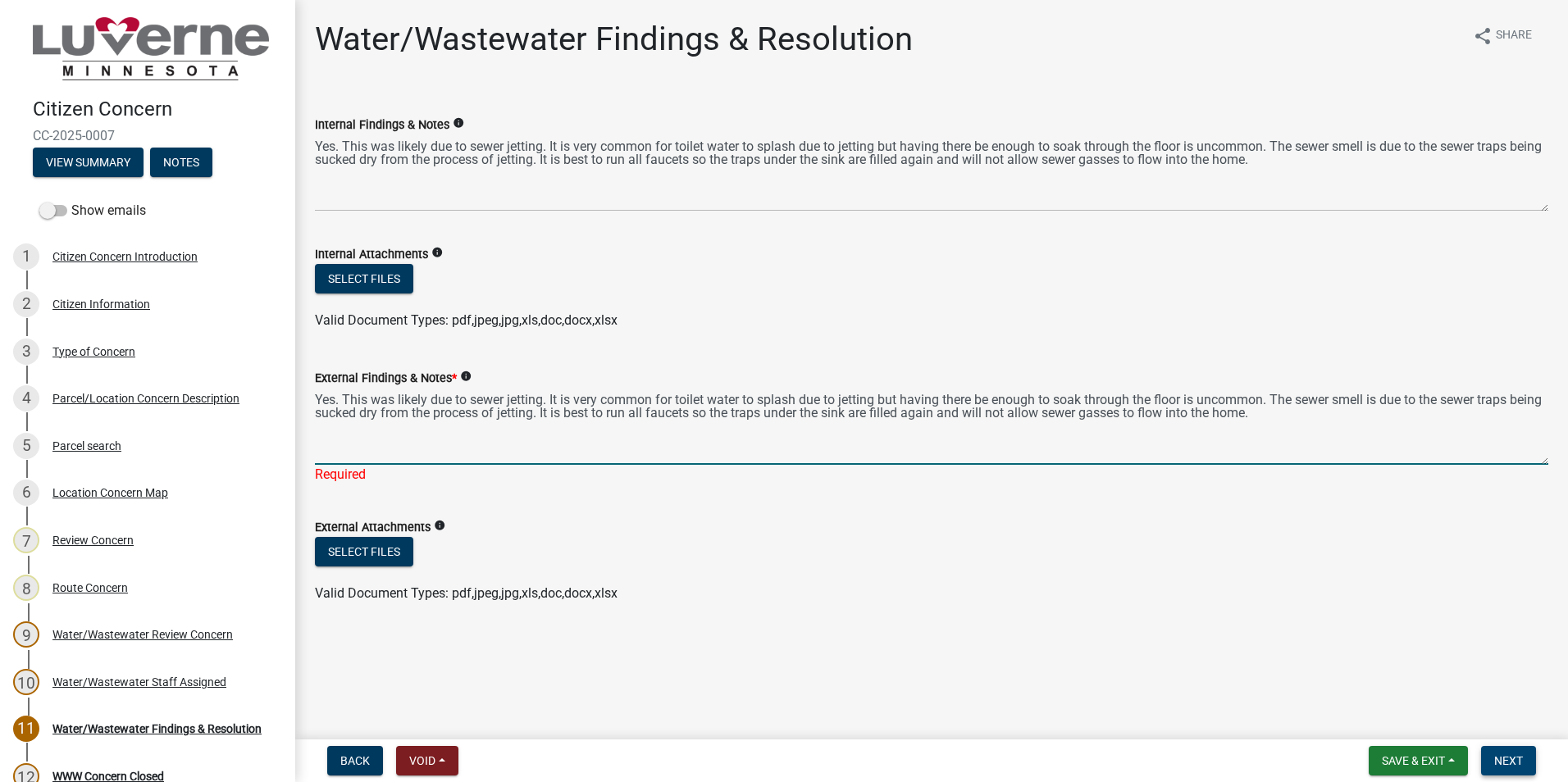
type textarea "Yes. This was likely due to sewer jetting. It is very common for toilet water t…"
click at [1513, 755] on span "Next" at bounding box center [1508, 760] width 29 height 13
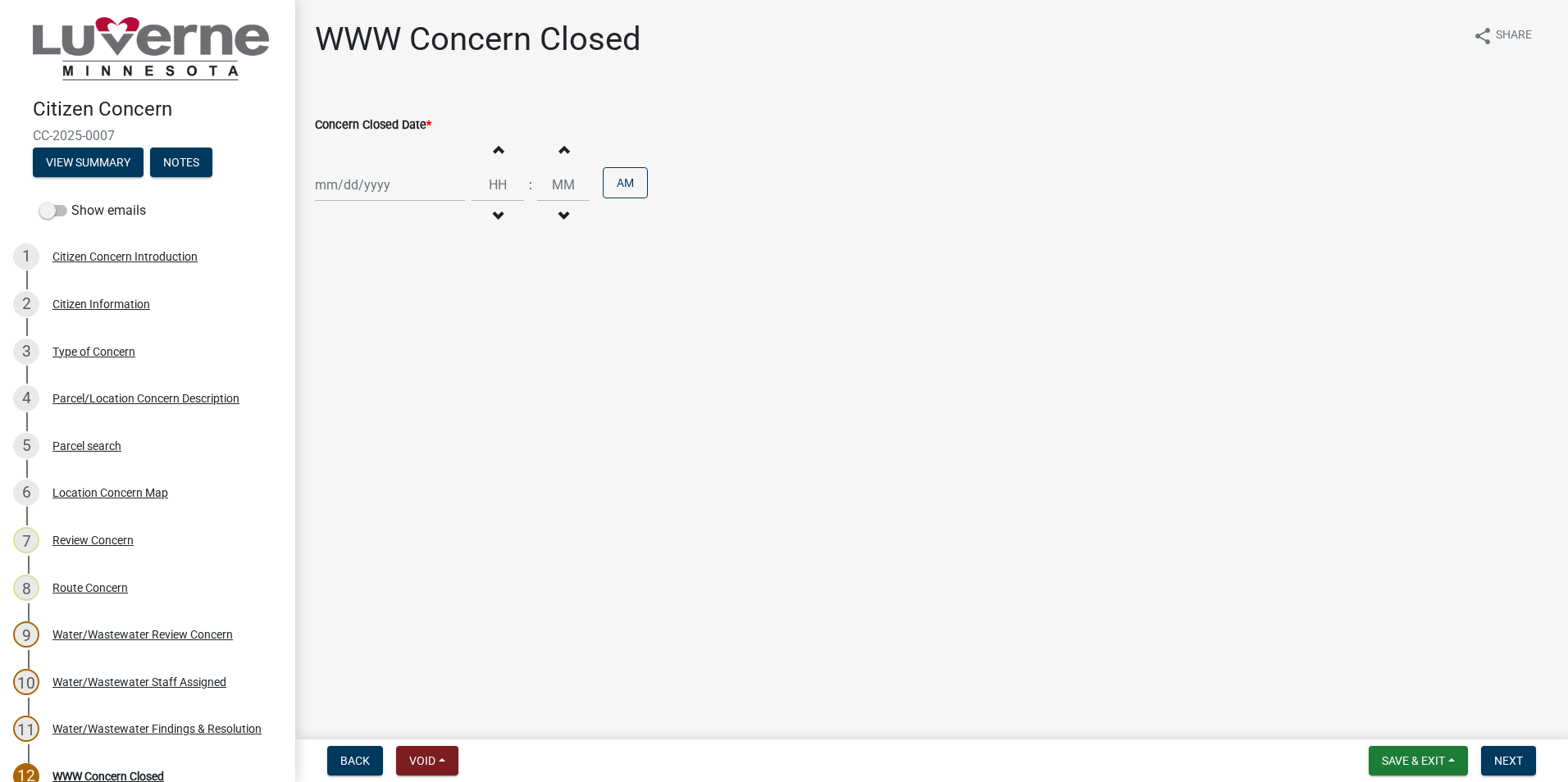
click at [371, 196] on div at bounding box center [390, 184] width 150 height 34
select select "10"
select select "2025"
click at [330, 316] on div "13" at bounding box center [331, 325] width 26 height 26
type input "[DATE]"
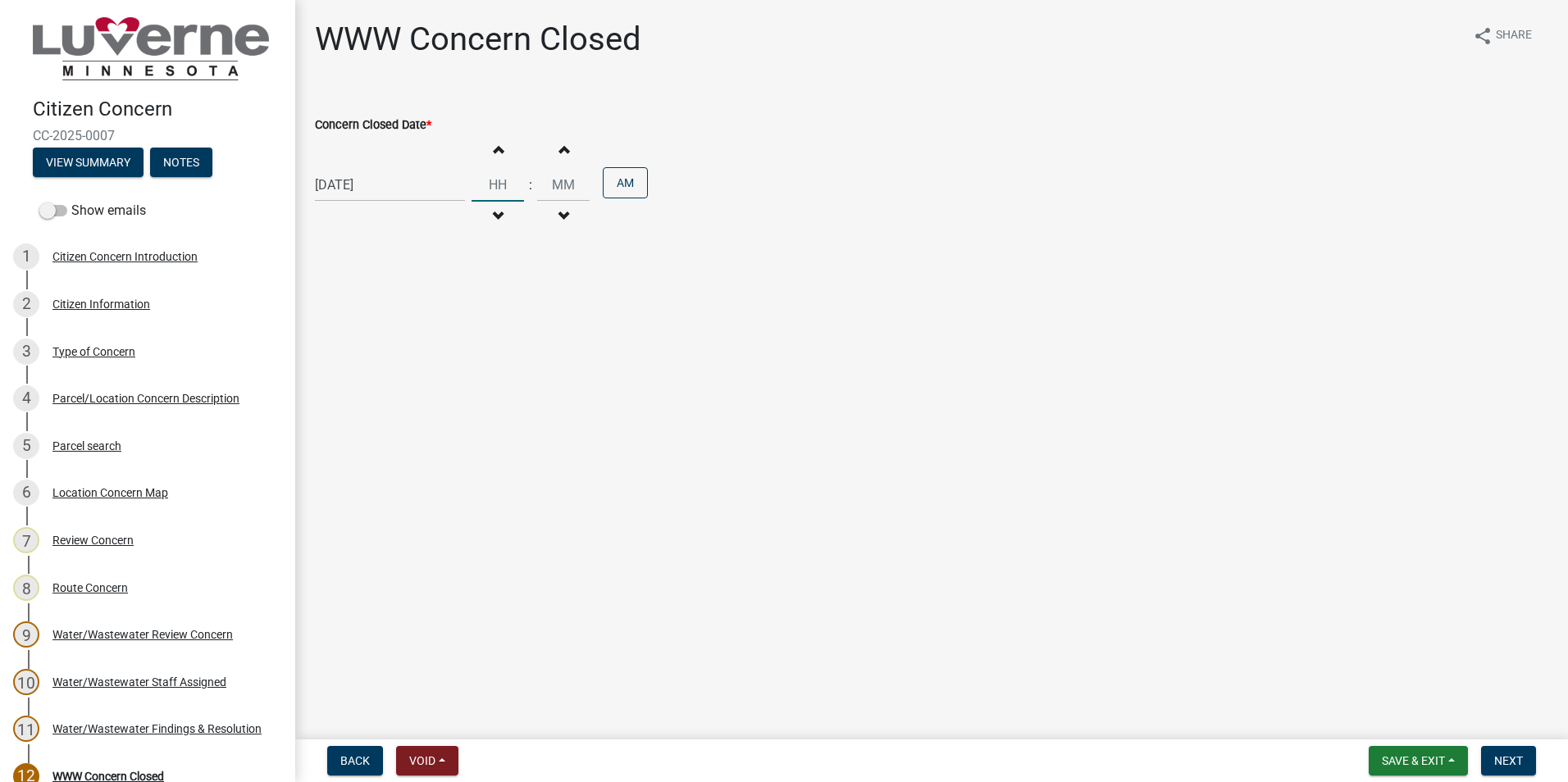
click at [489, 192] on input "Hours" at bounding box center [497, 184] width 53 height 34
click at [494, 145] on span "button" at bounding box center [497, 149] width 8 height 13
type input "01"
type input "00"
click at [486, 146] on button "Increment hours" at bounding box center [498, 149] width 35 height 29
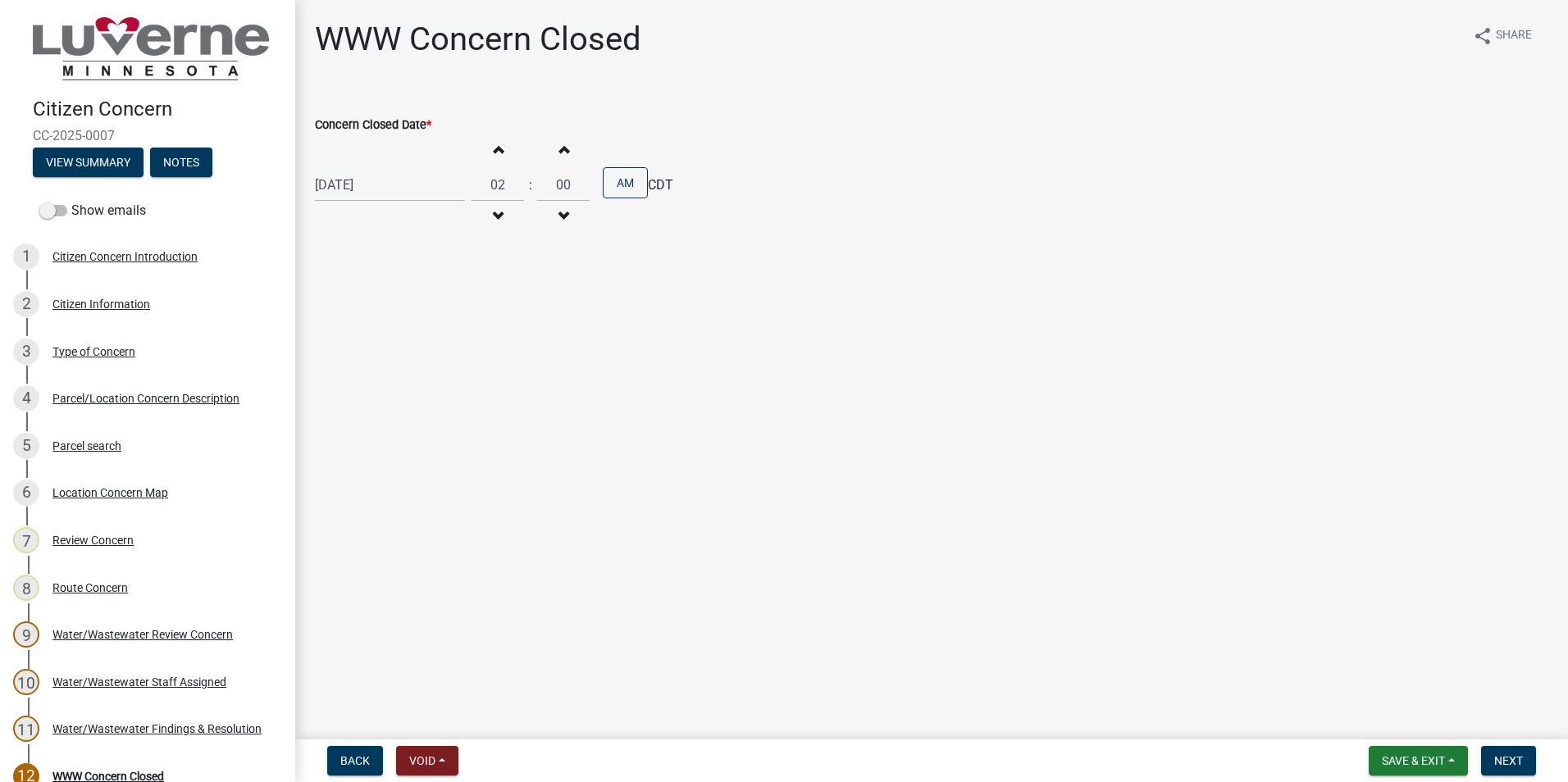
click at [494, 145] on span "button" at bounding box center [497, 149] width 8 height 13
click at [486, 210] on button "Decrement hours" at bounding box center [498, 217] width 35 height 29
type input "02"
click at [562, 183] on input "00" at bounding box center [563, 184] width 53 height 34
click at [560, 152] on span "button" at bounding box center [563, 149] width 8 height 13
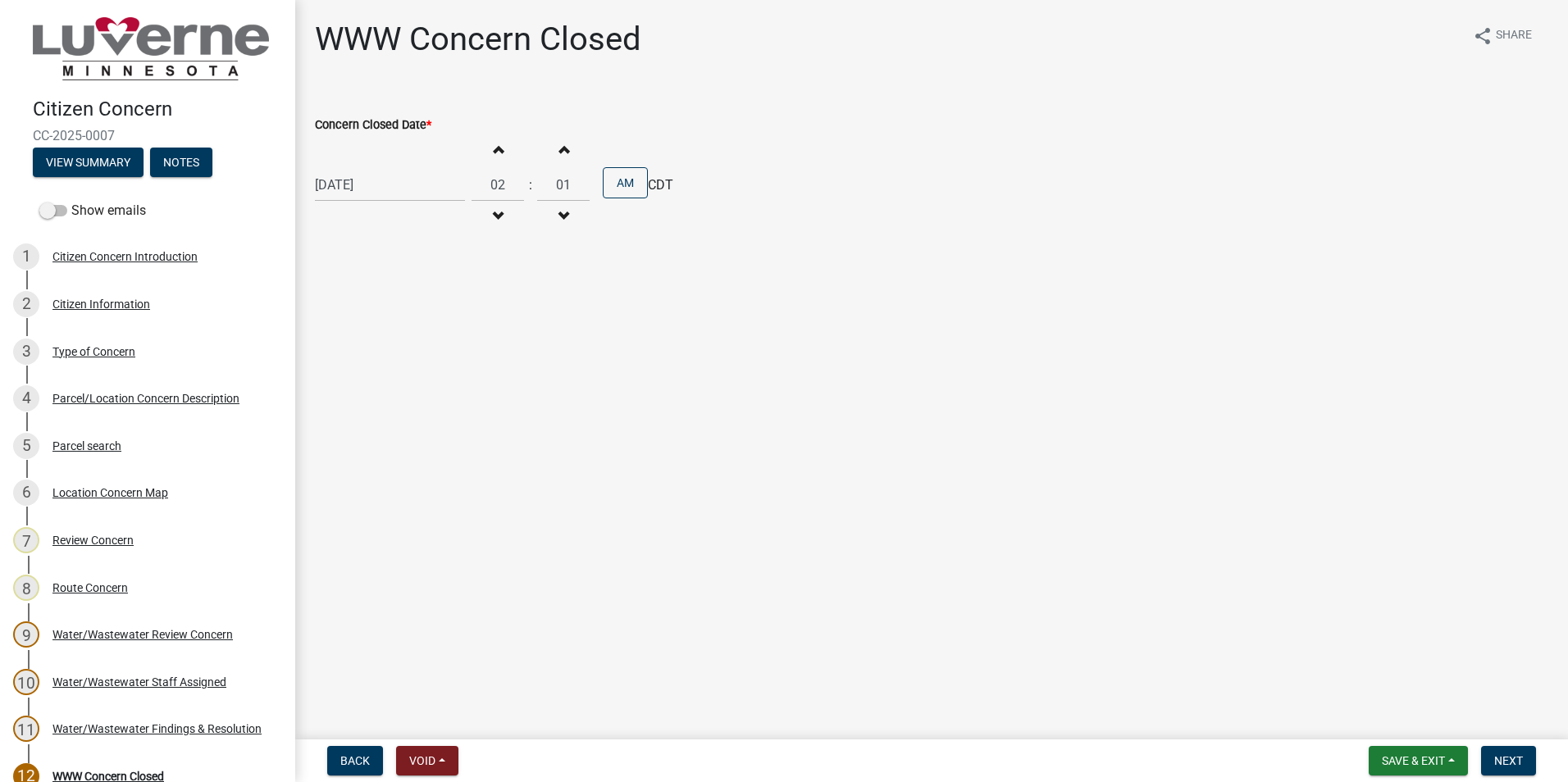
click at [560, 152] on span "button" at bounding box center [563, 149] width 8 height 13
click at [560, 182] on input "04" at bounding box center [563, 184] width 53 height 34
drag, startPoint x: 560, startPoint y: 182, endPoint x: 548, endPoint y: 184, distance: 12.2
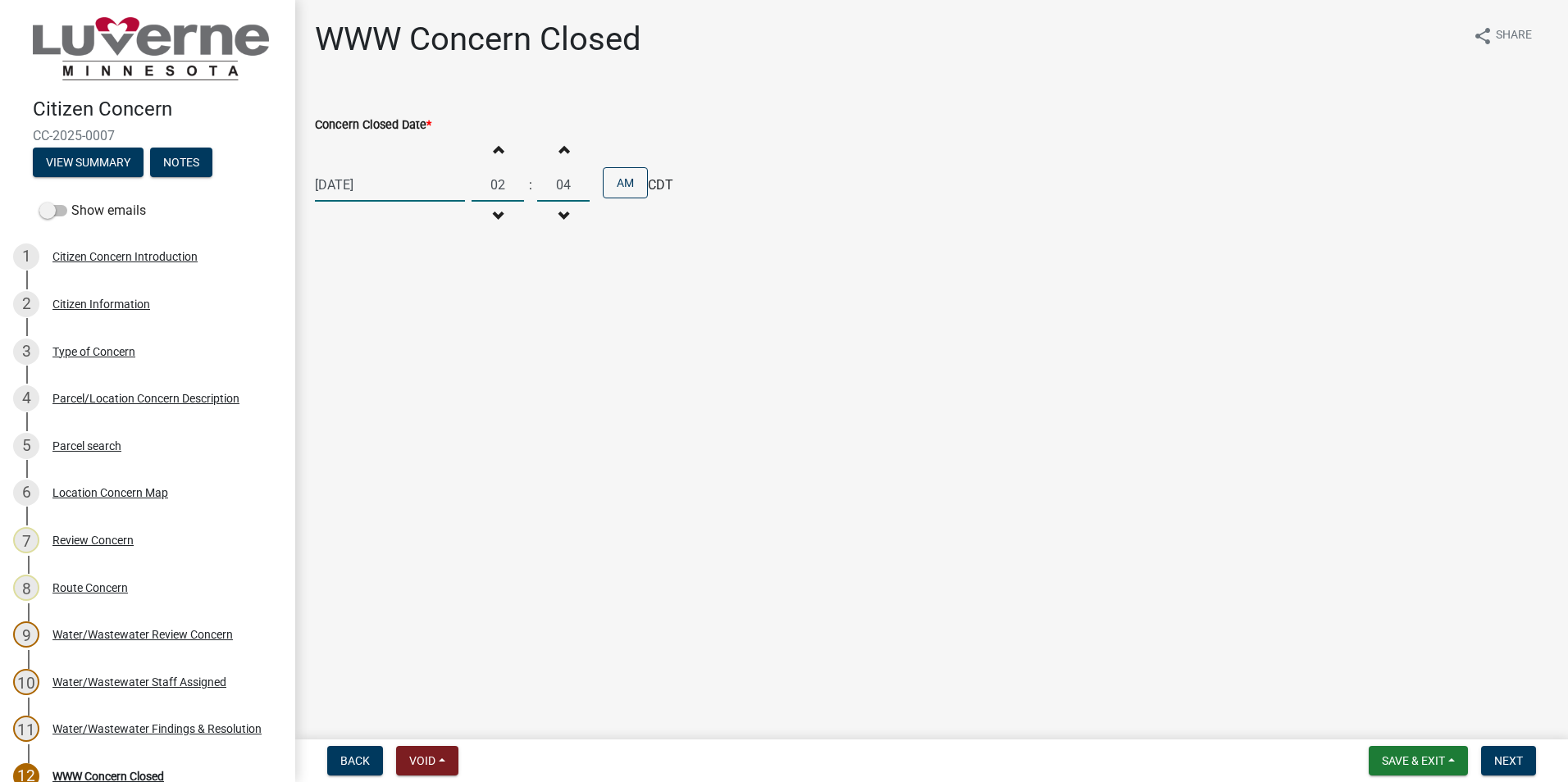
click at [548, 184] on input "04" at bounding box center [563, 184] width 53 height 34
type input "45"
click at [613, 178] on button "AM" at bounding box center [625, 183] width 45 height 31
click at [1518, 765] on span "Next" at bounding box center [1508, 760] width 29 height 13
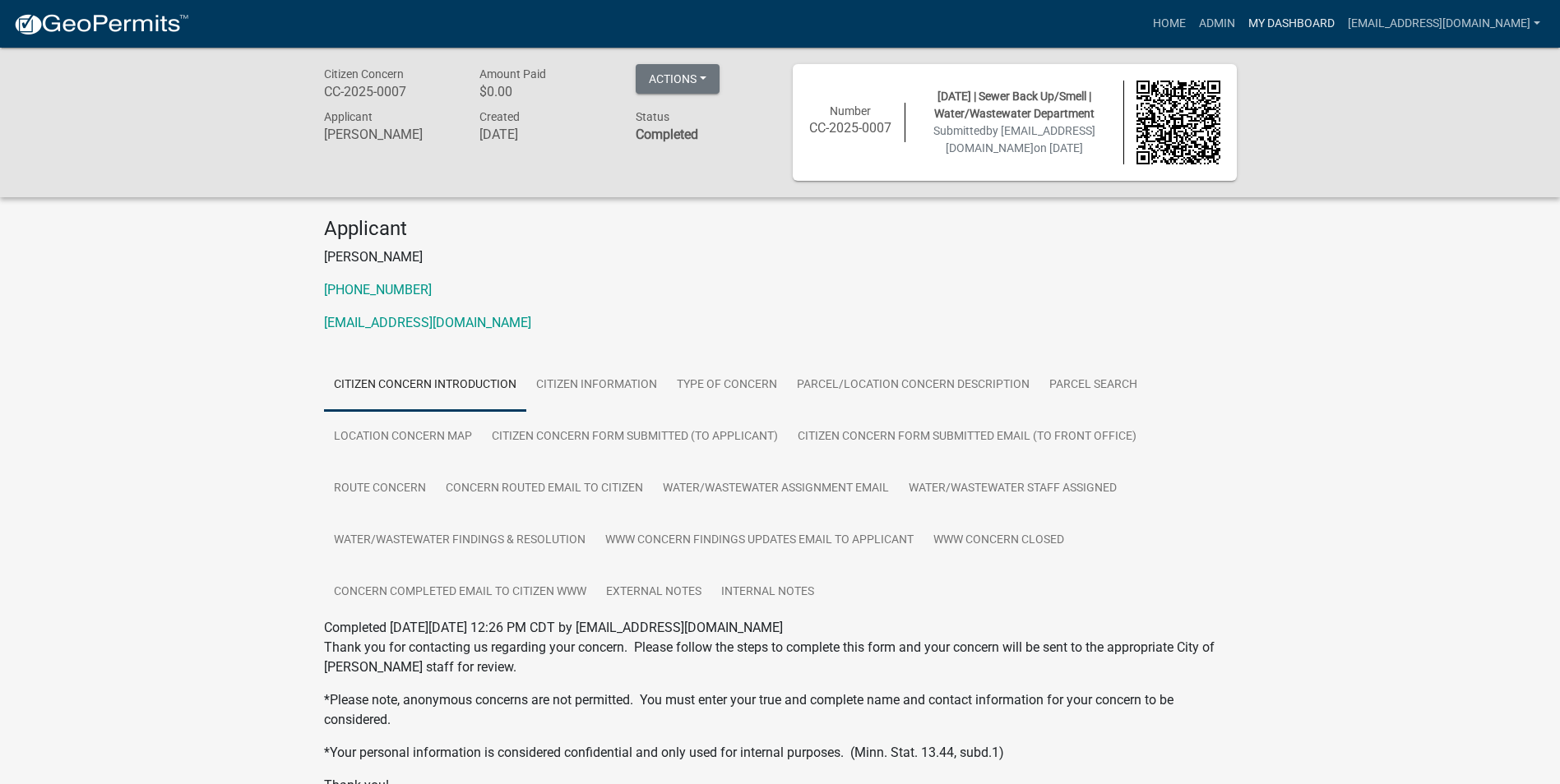
click at [1303, 28] on link "My Dashboard" at bounding box center [1292, 23] width 100 height 31
